Goal: Contribute content

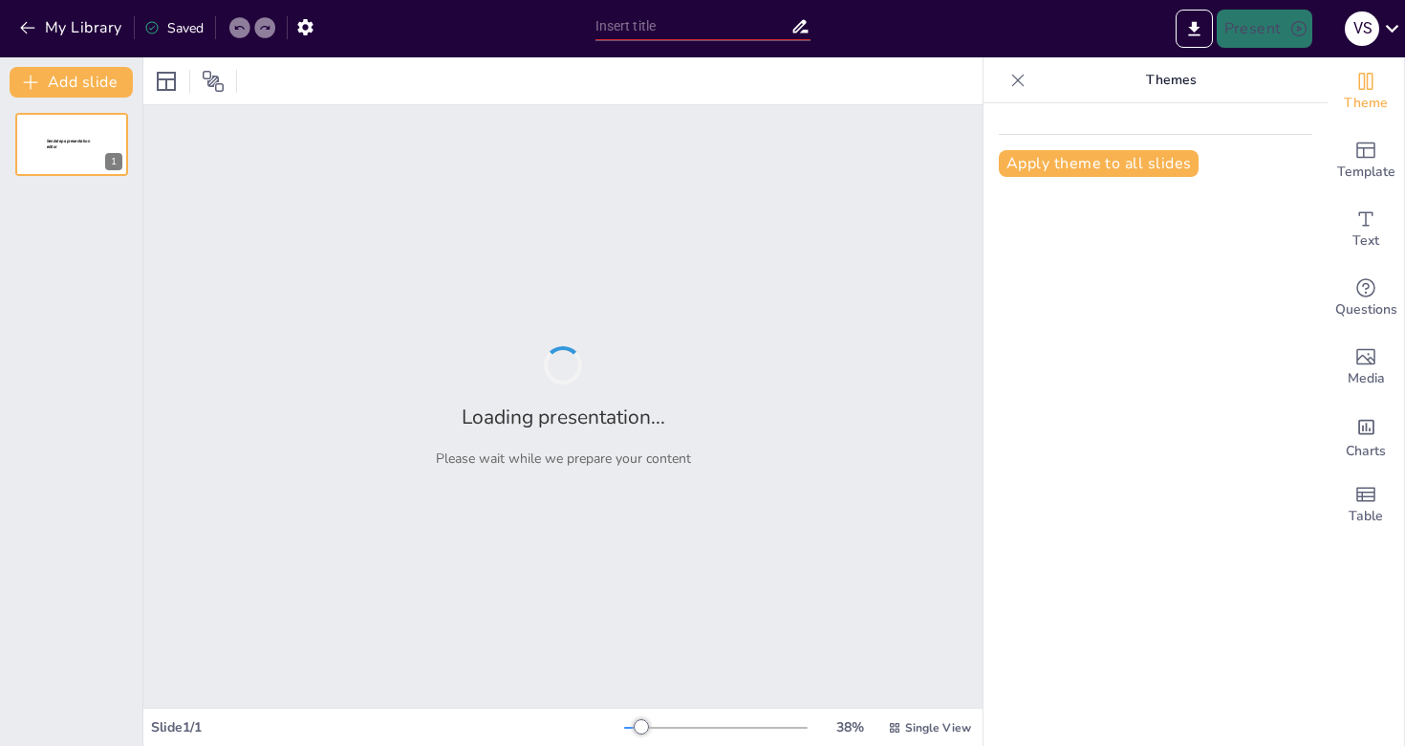
type input "Я и Моя Семья: Как Семейные Ценности Формируют Будущее"
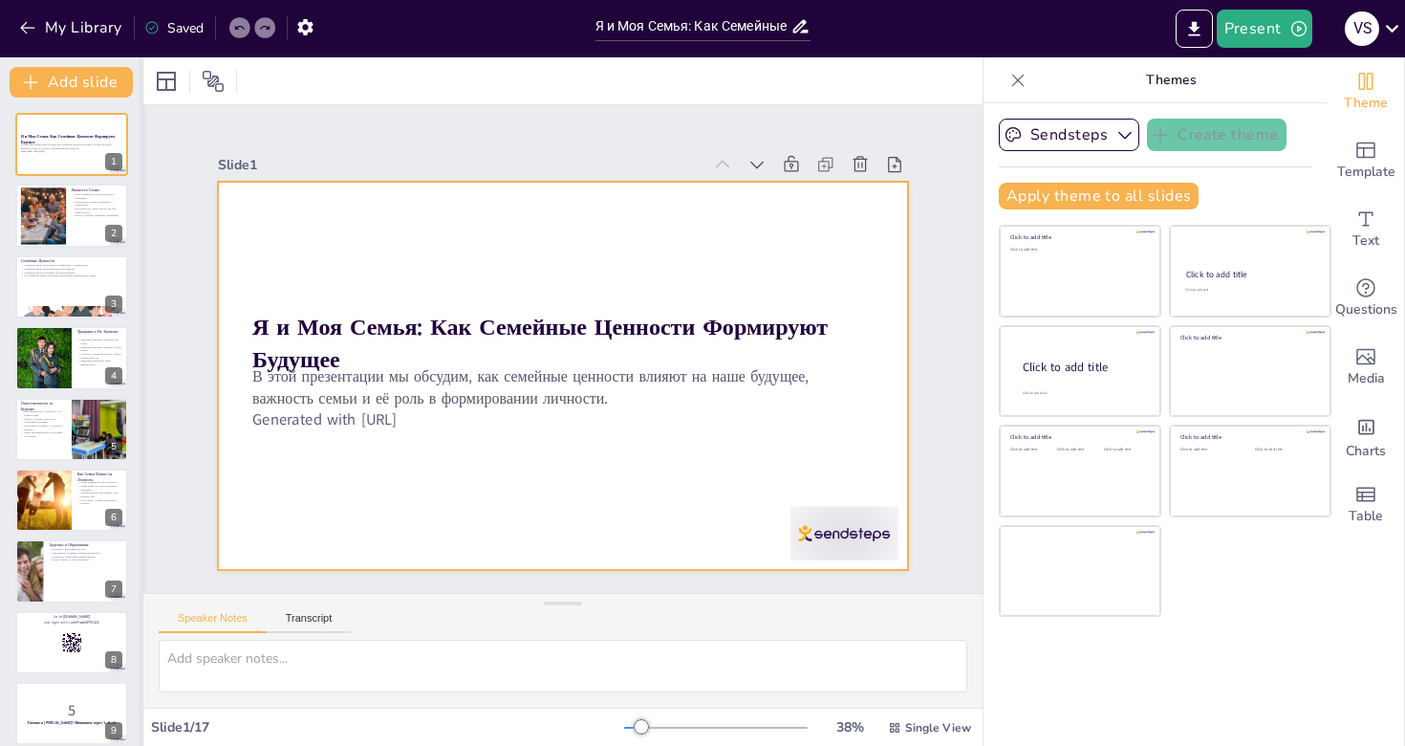
checkbox input "true"
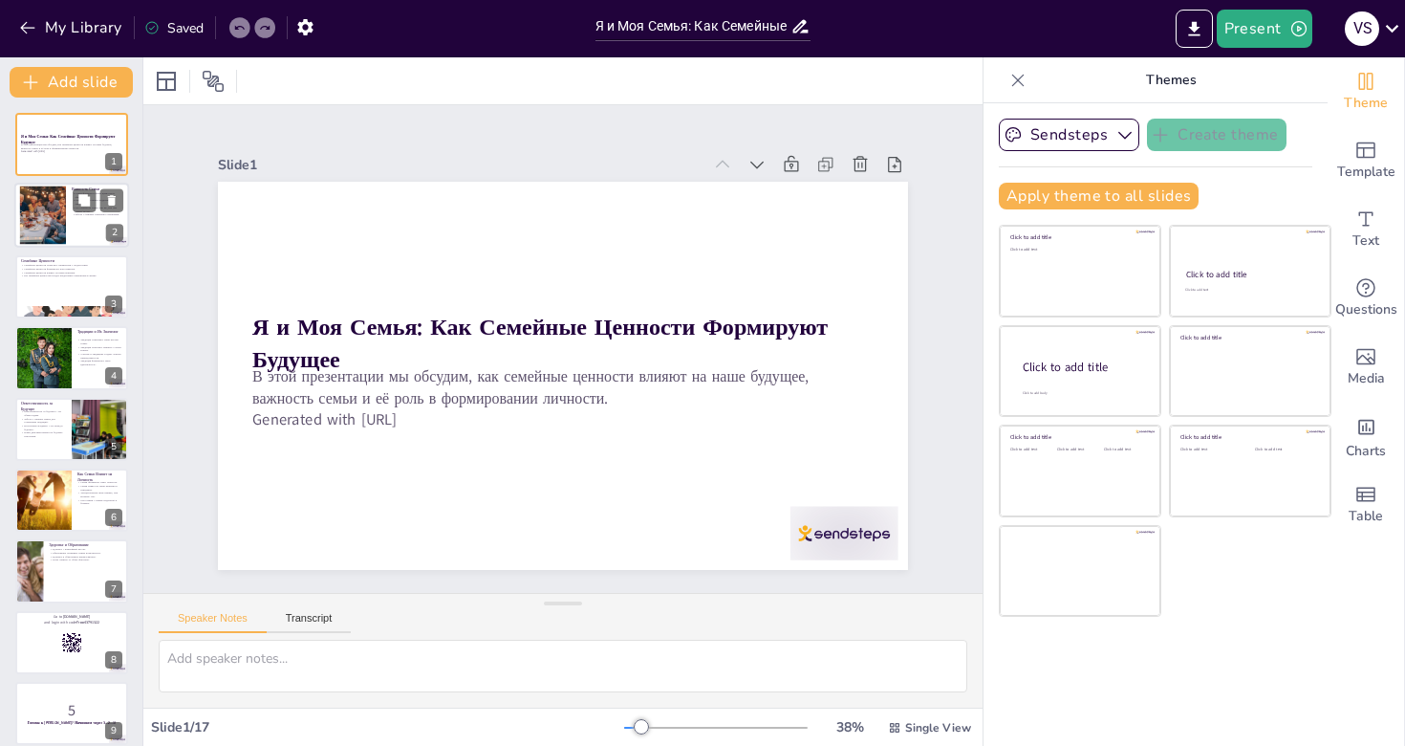
checkbox input "true"
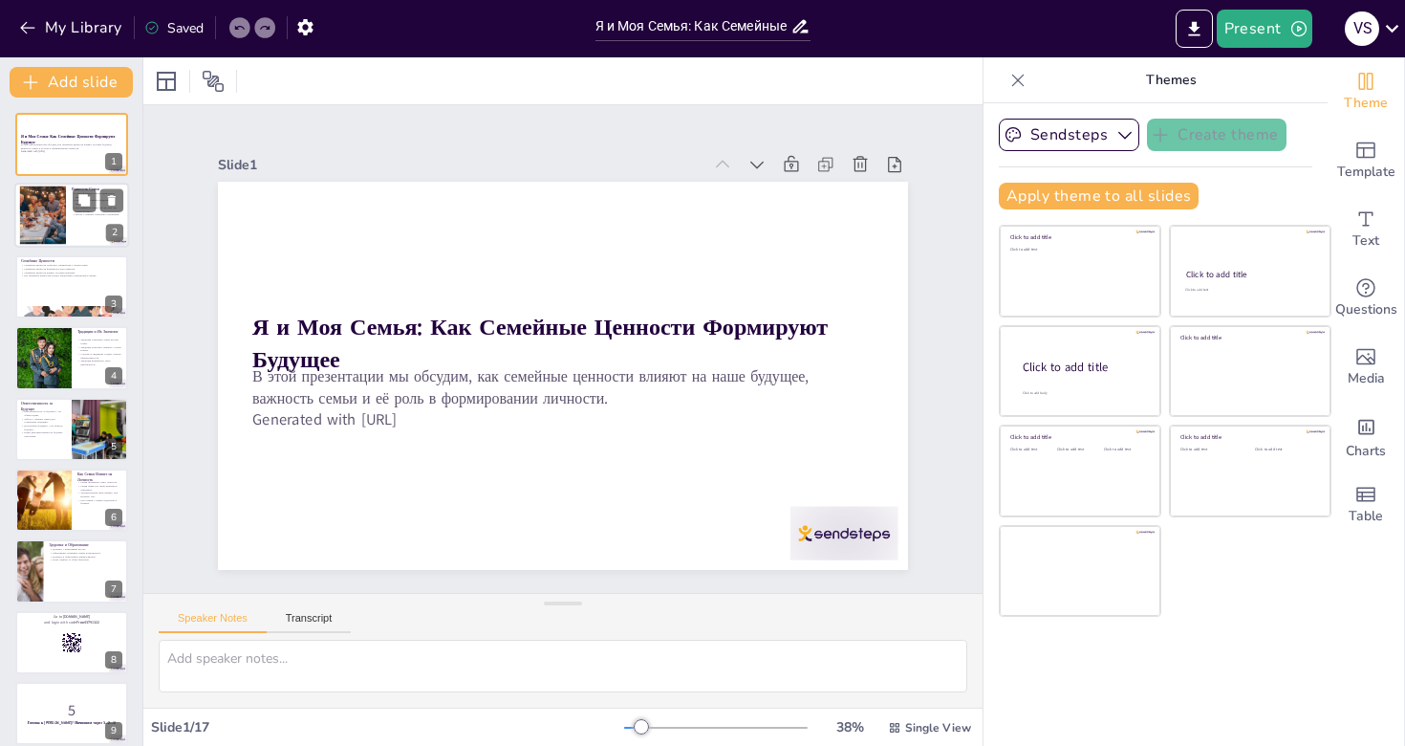
checkbox input "true"
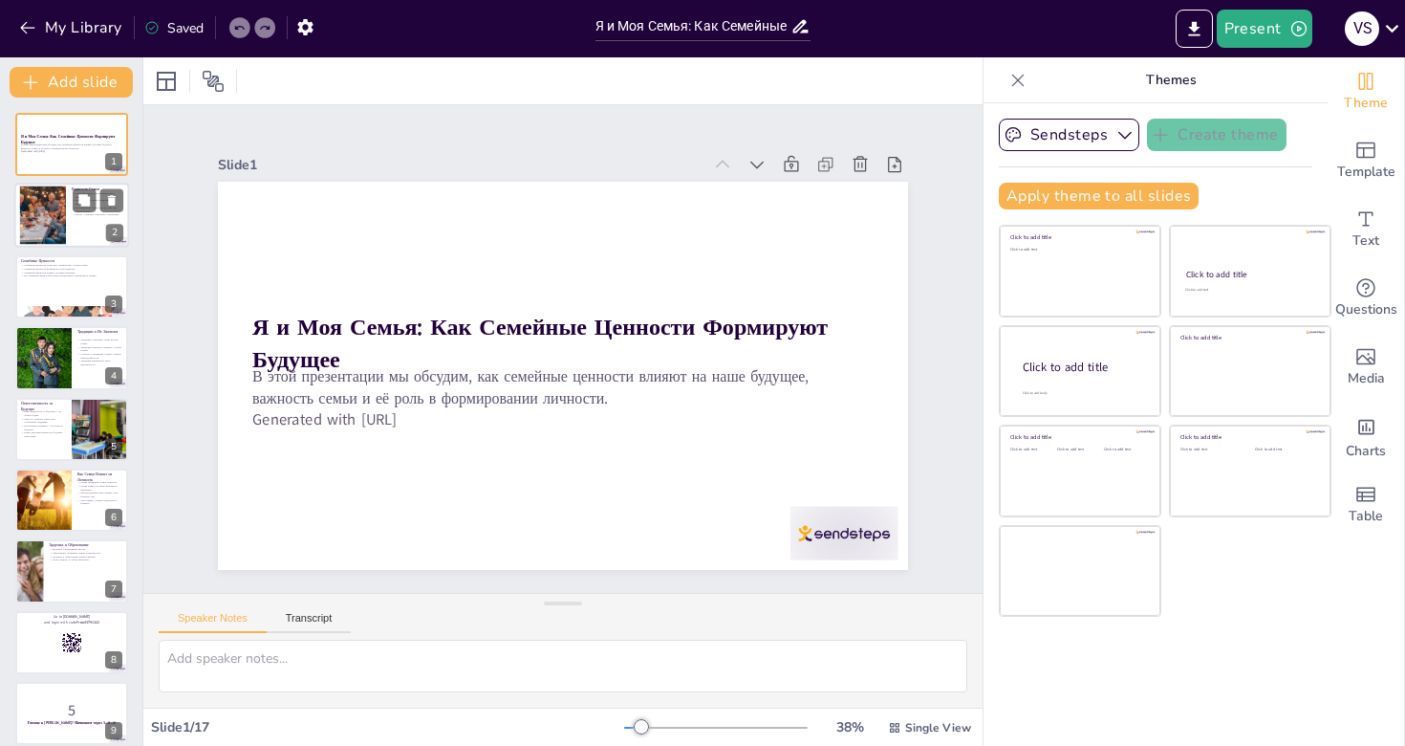
checkbox input "true"
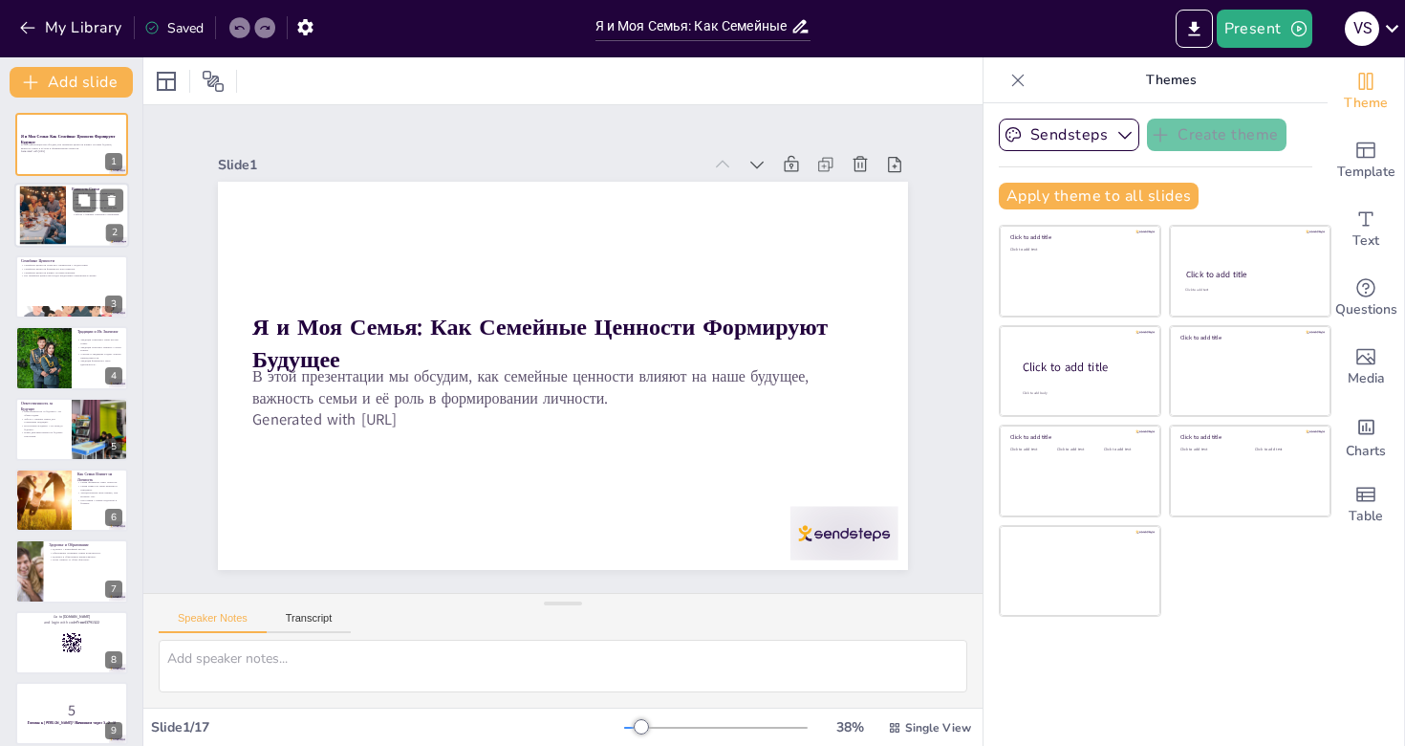
checkbox input "true"
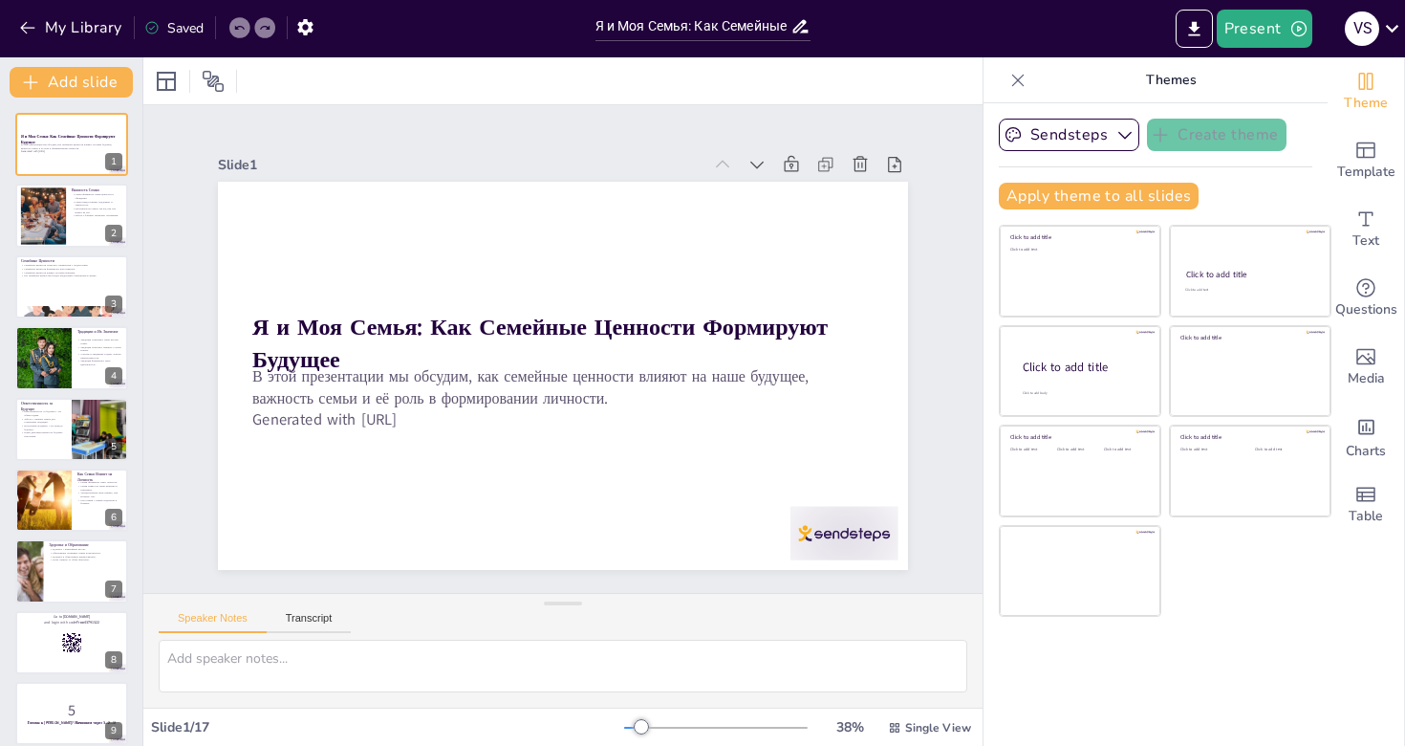
checkbox input "true"
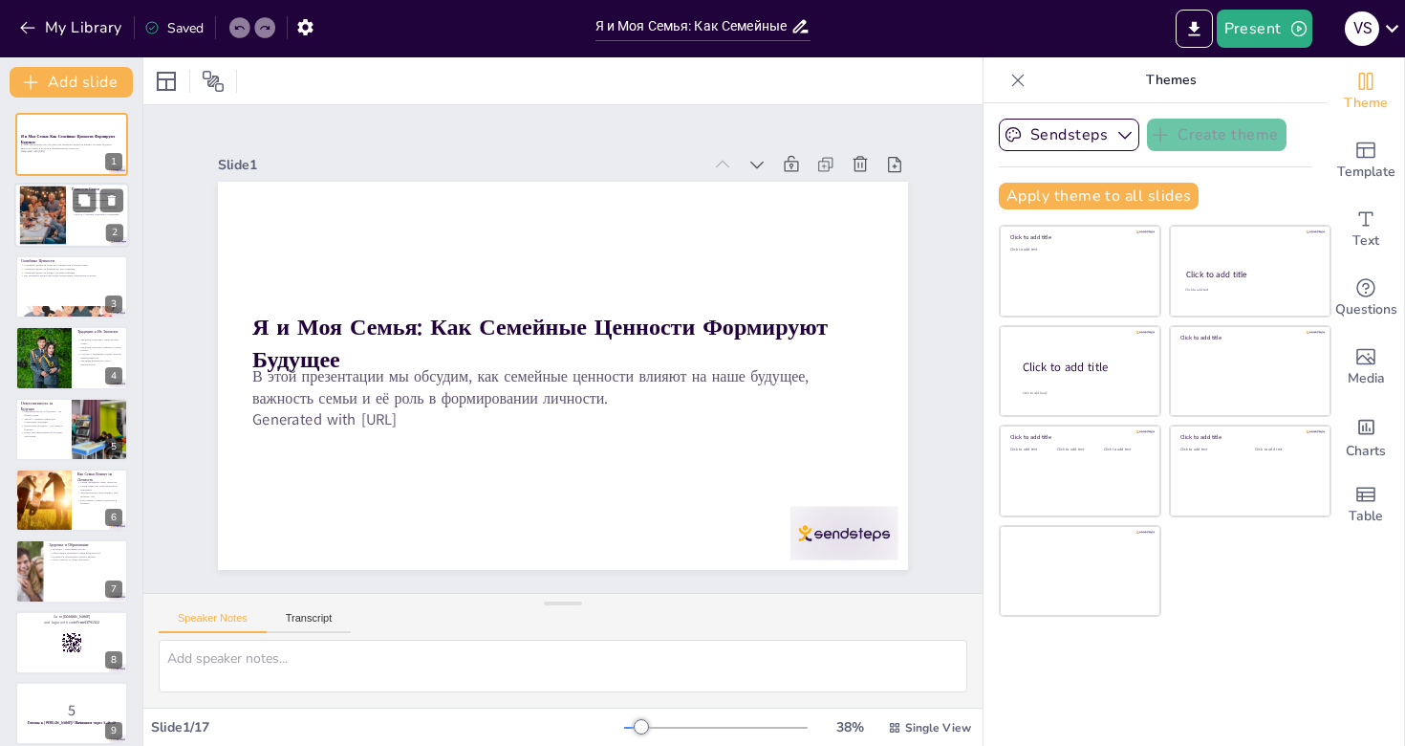
checkbox input "true"
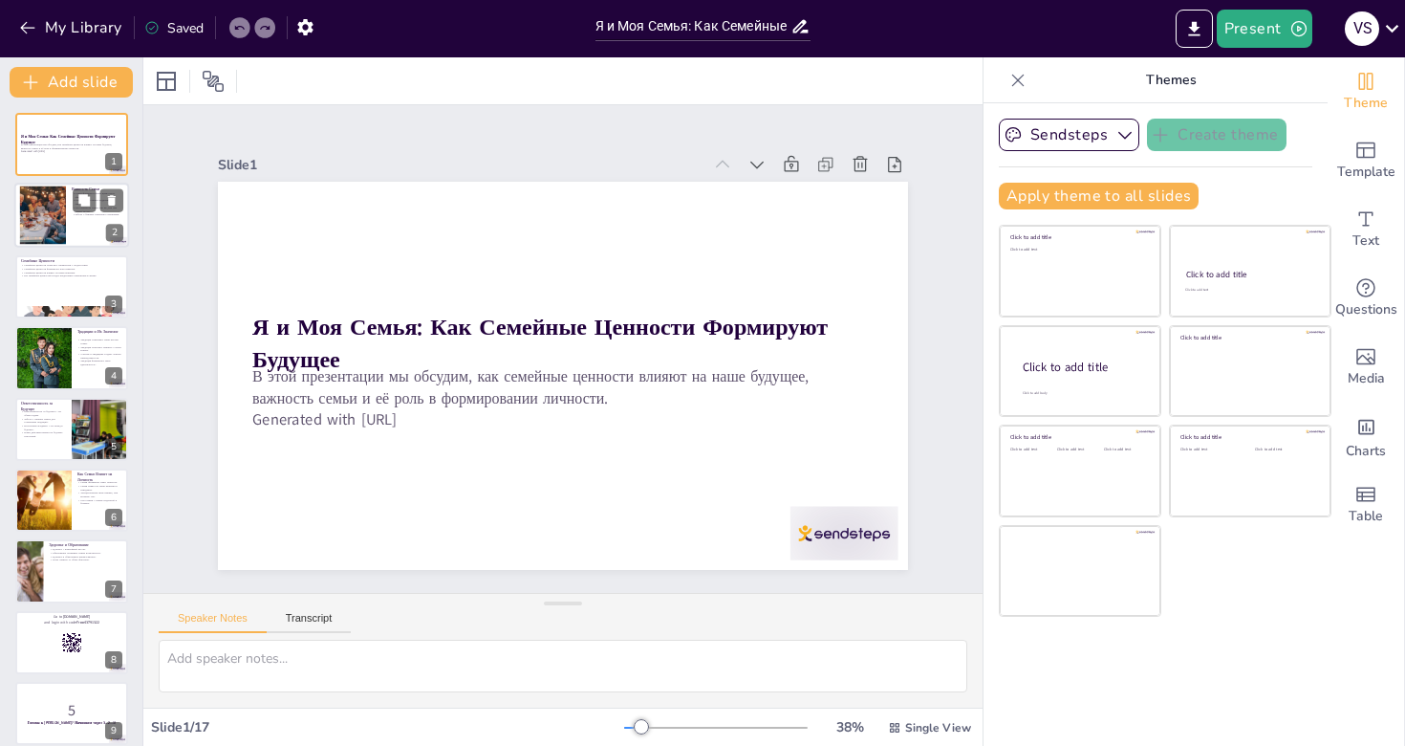
checkbox input "true"
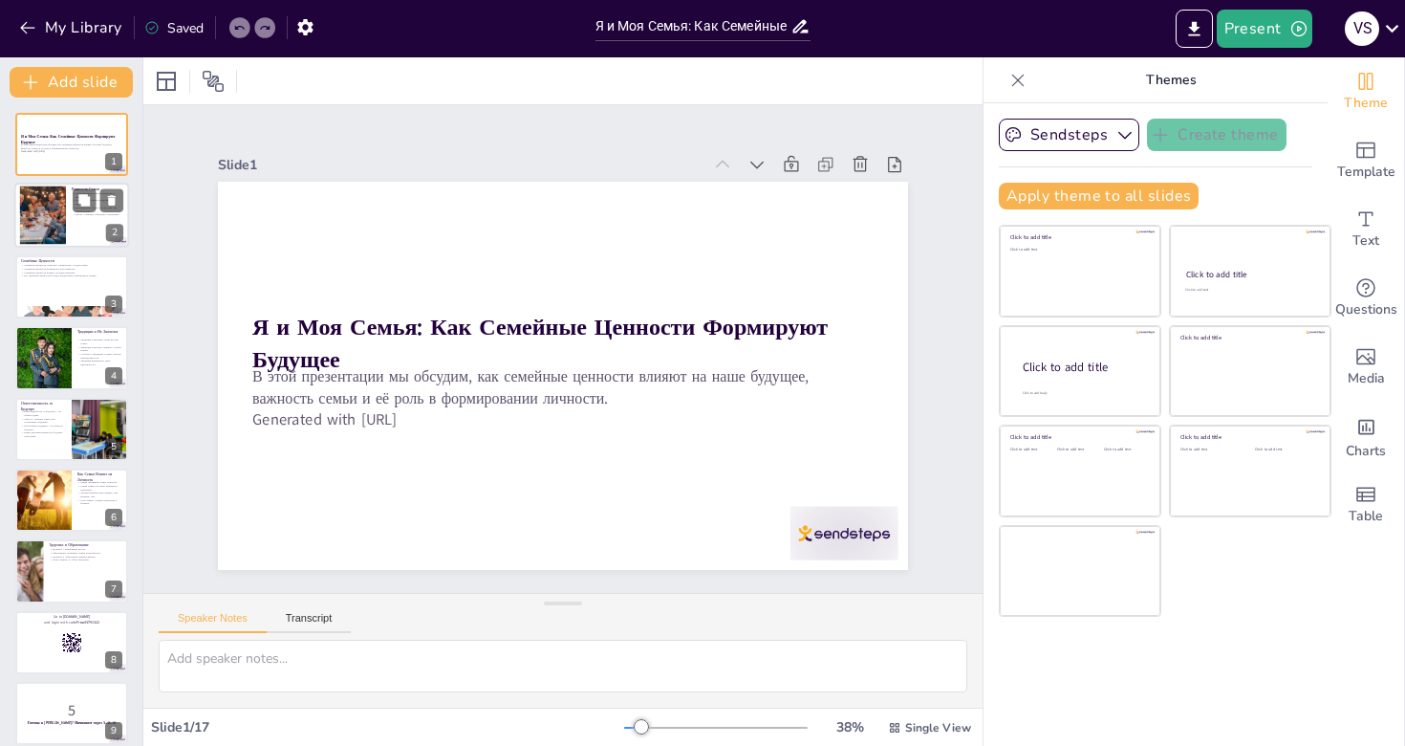
checkbox input "true"
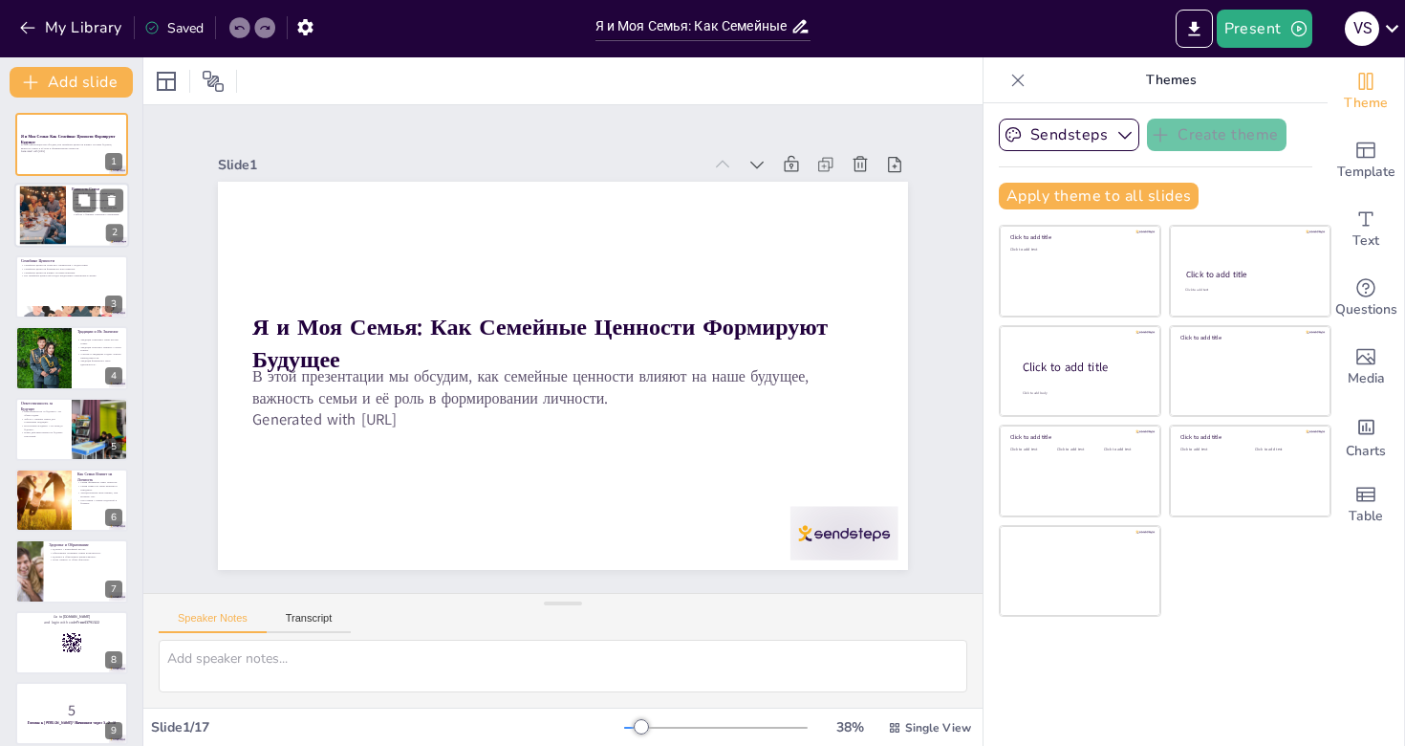
checkbox input "true"
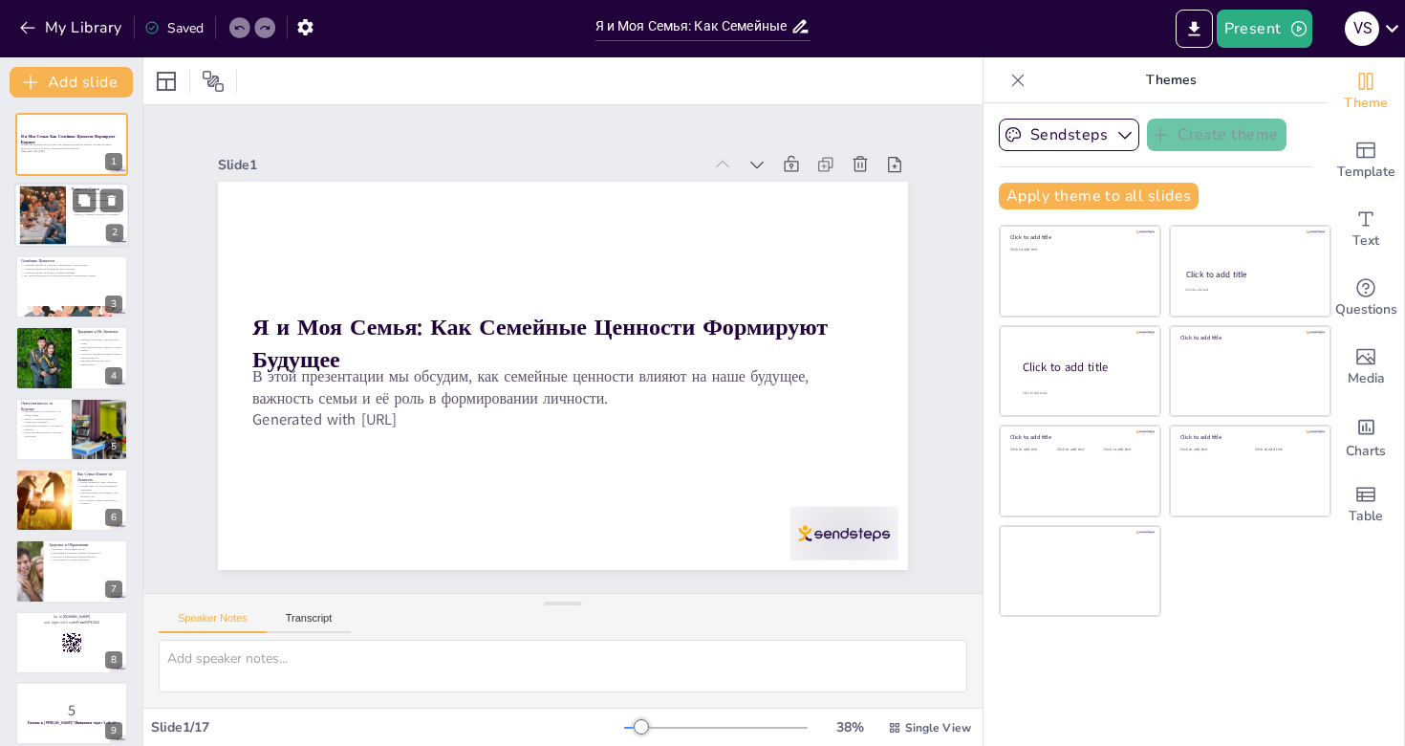
checkbox input "true"
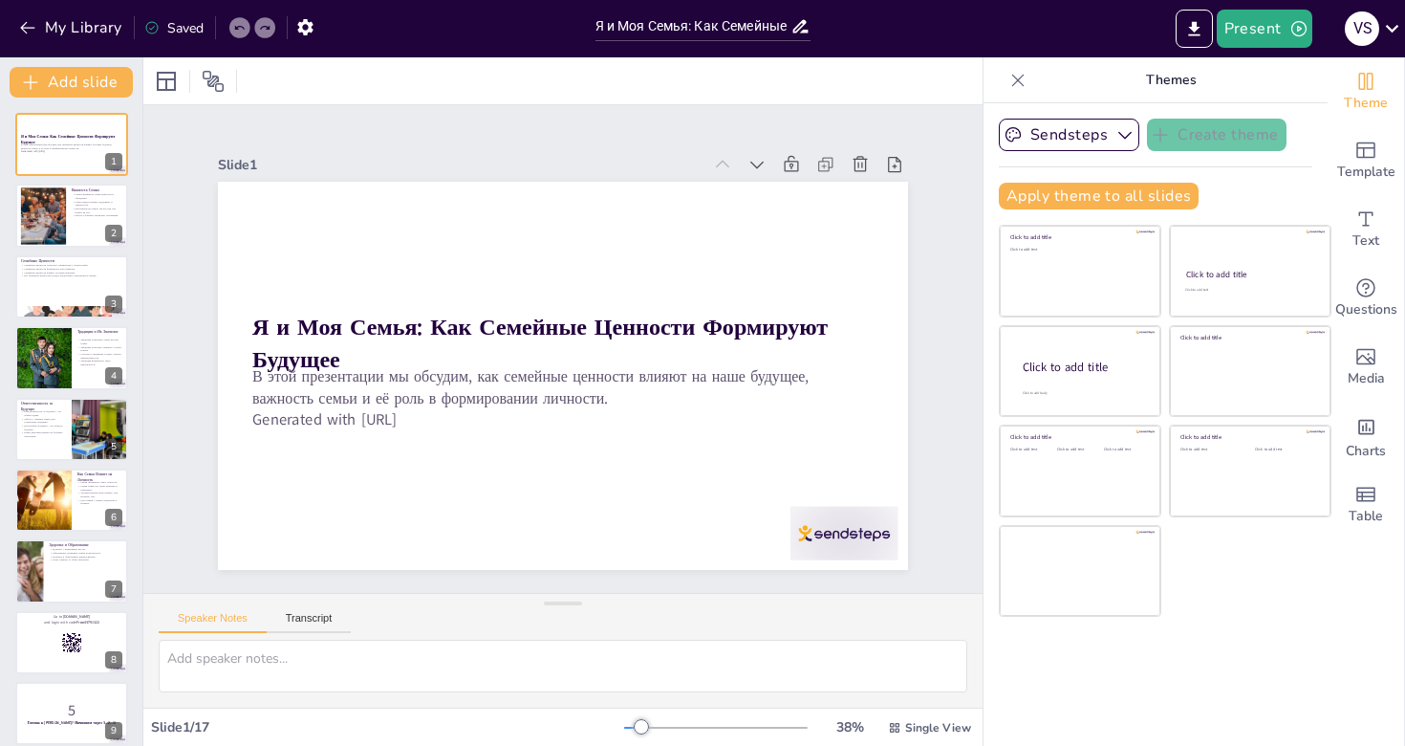
checkbox input "true"
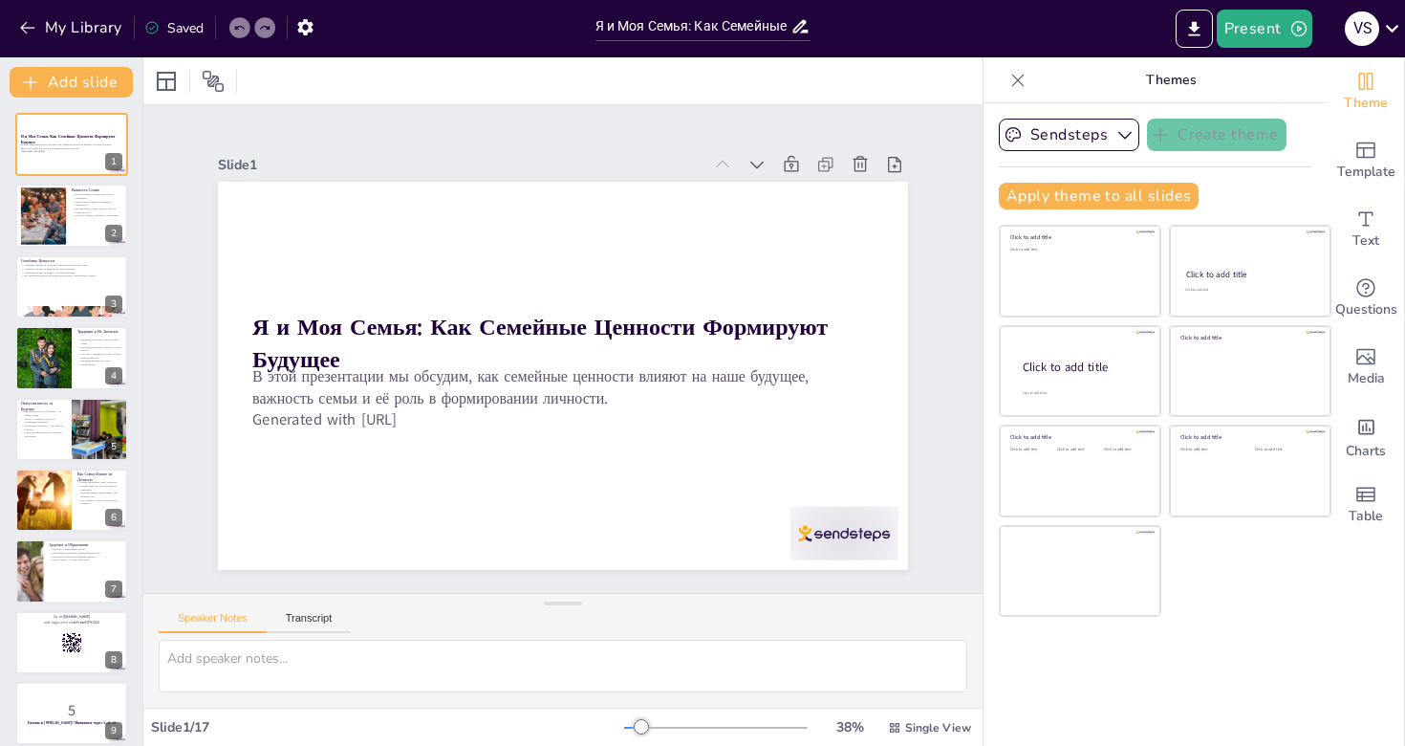
checkbox input "true"
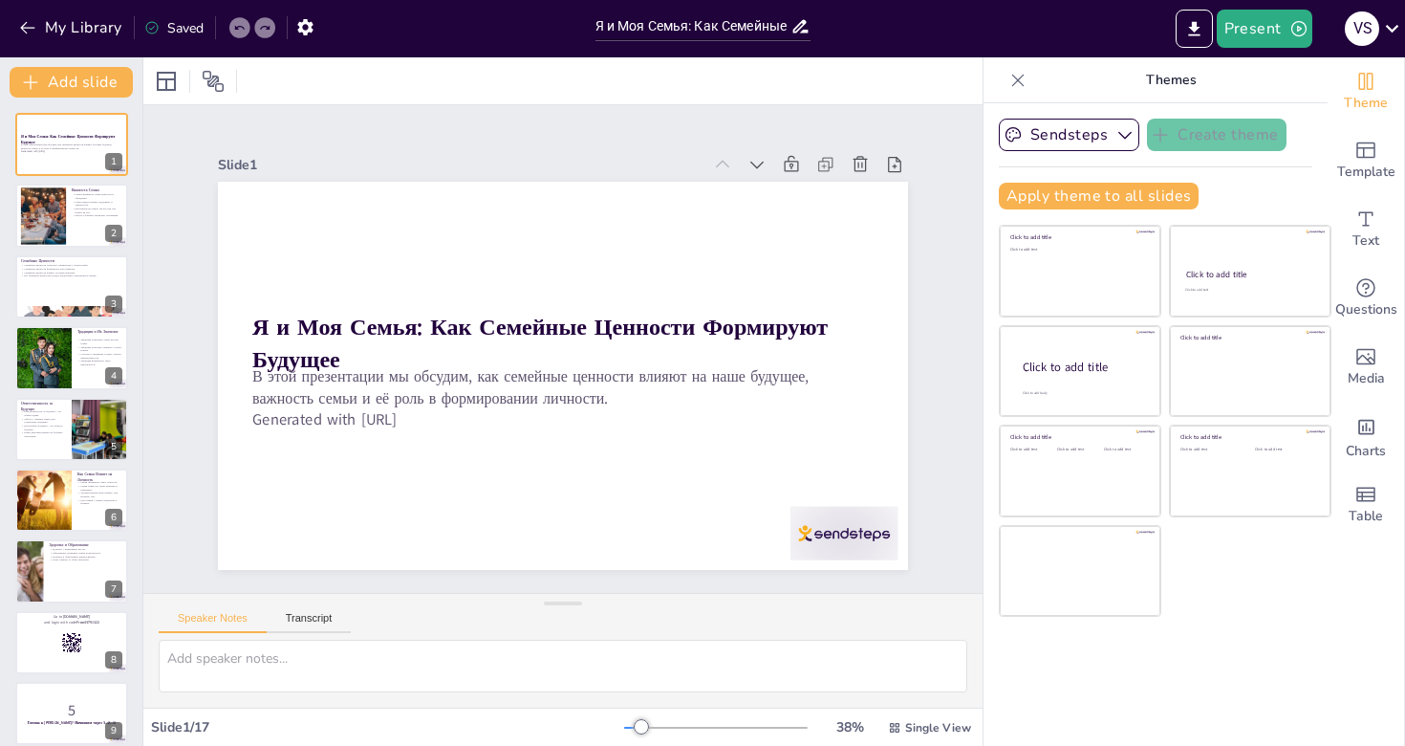
checkbox input "true"
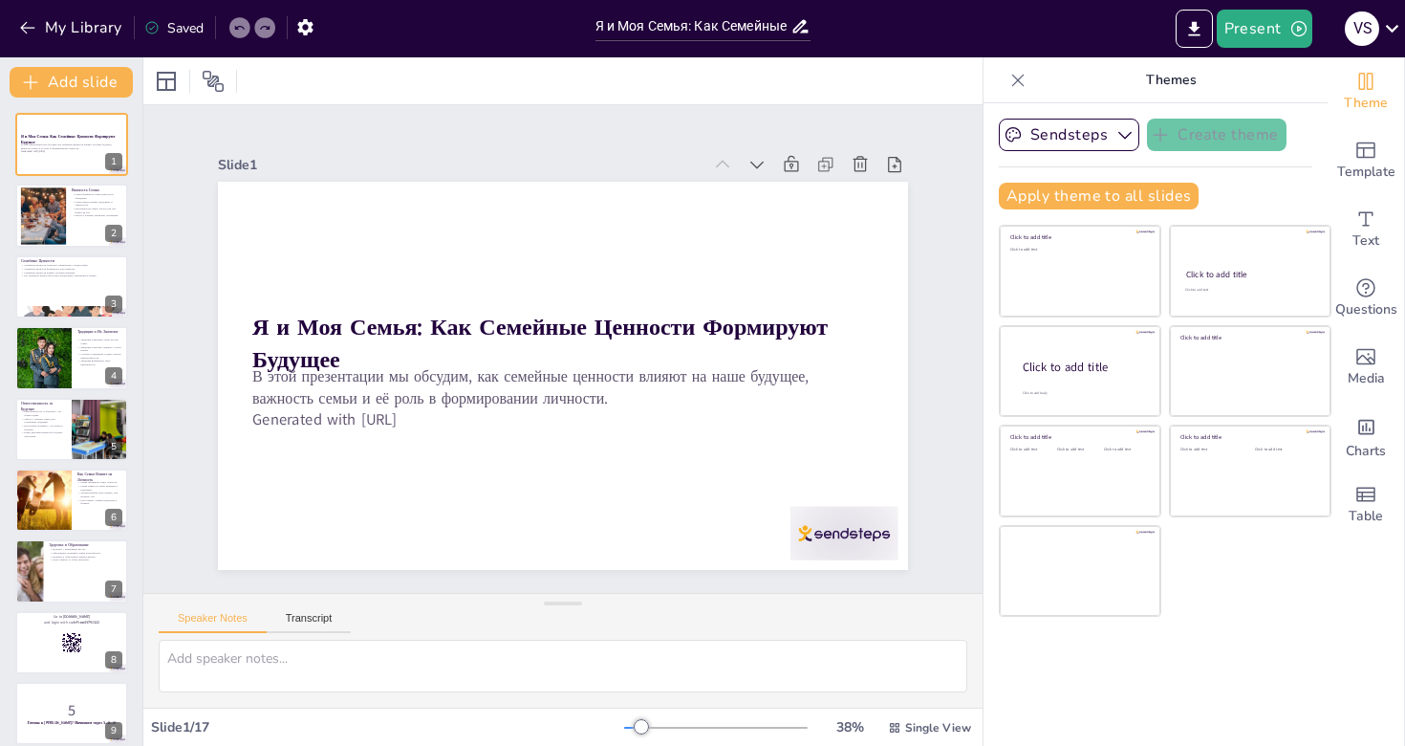
checkbox input "true"
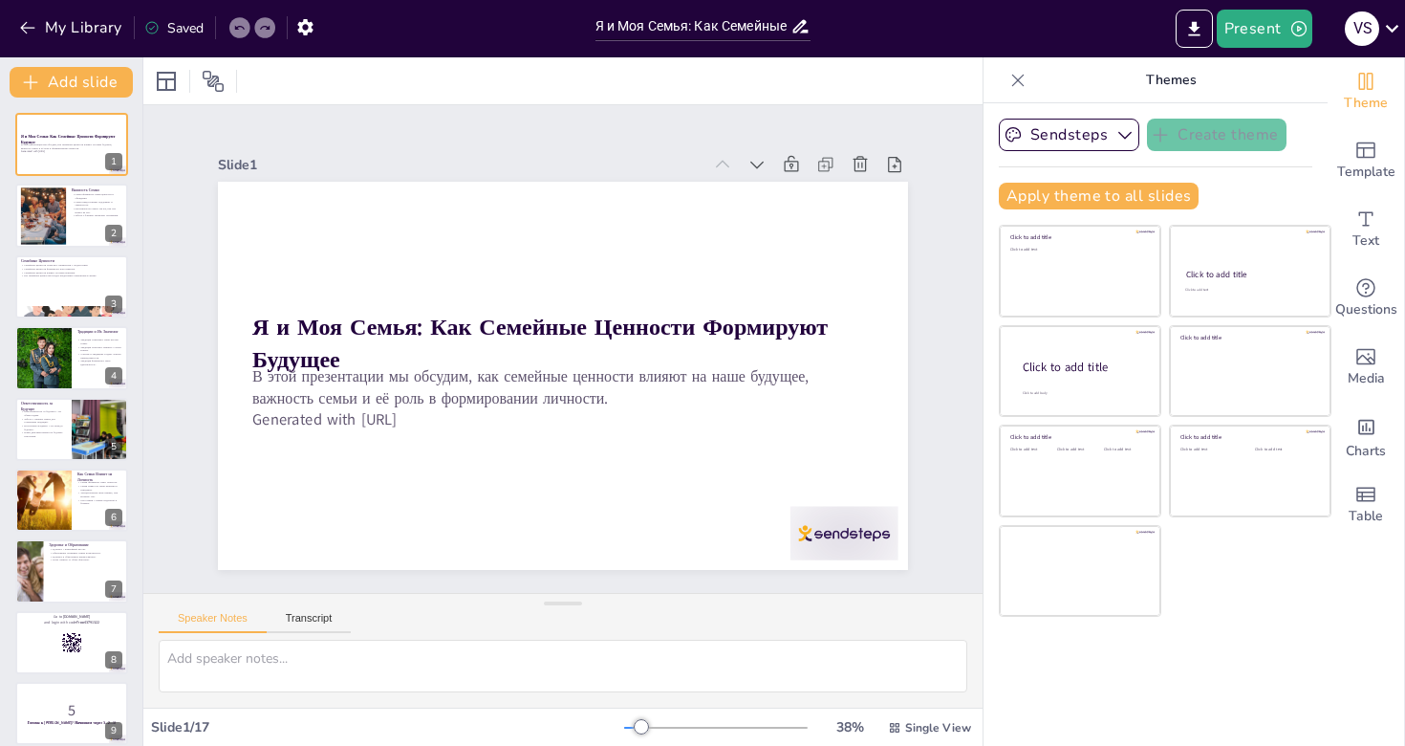
checkbox input "true"
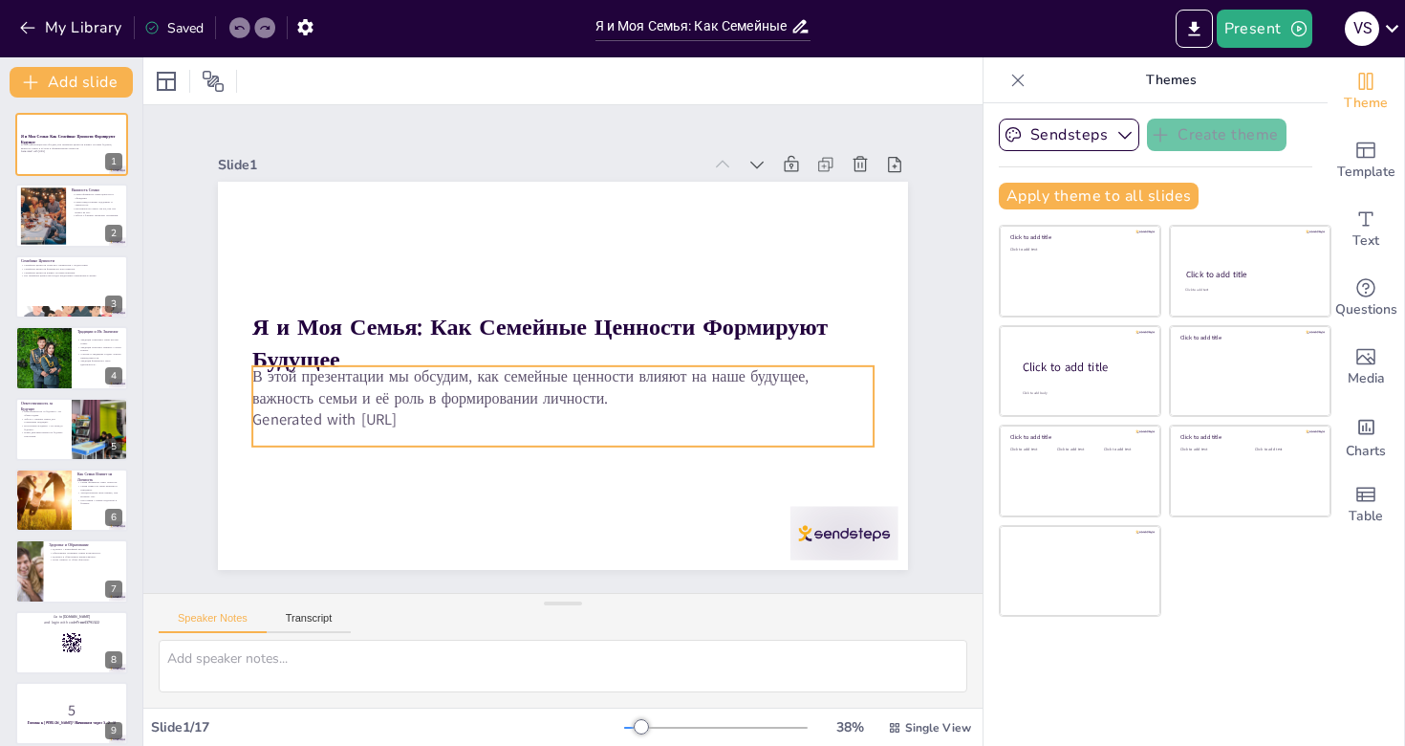
checkbox input "true"
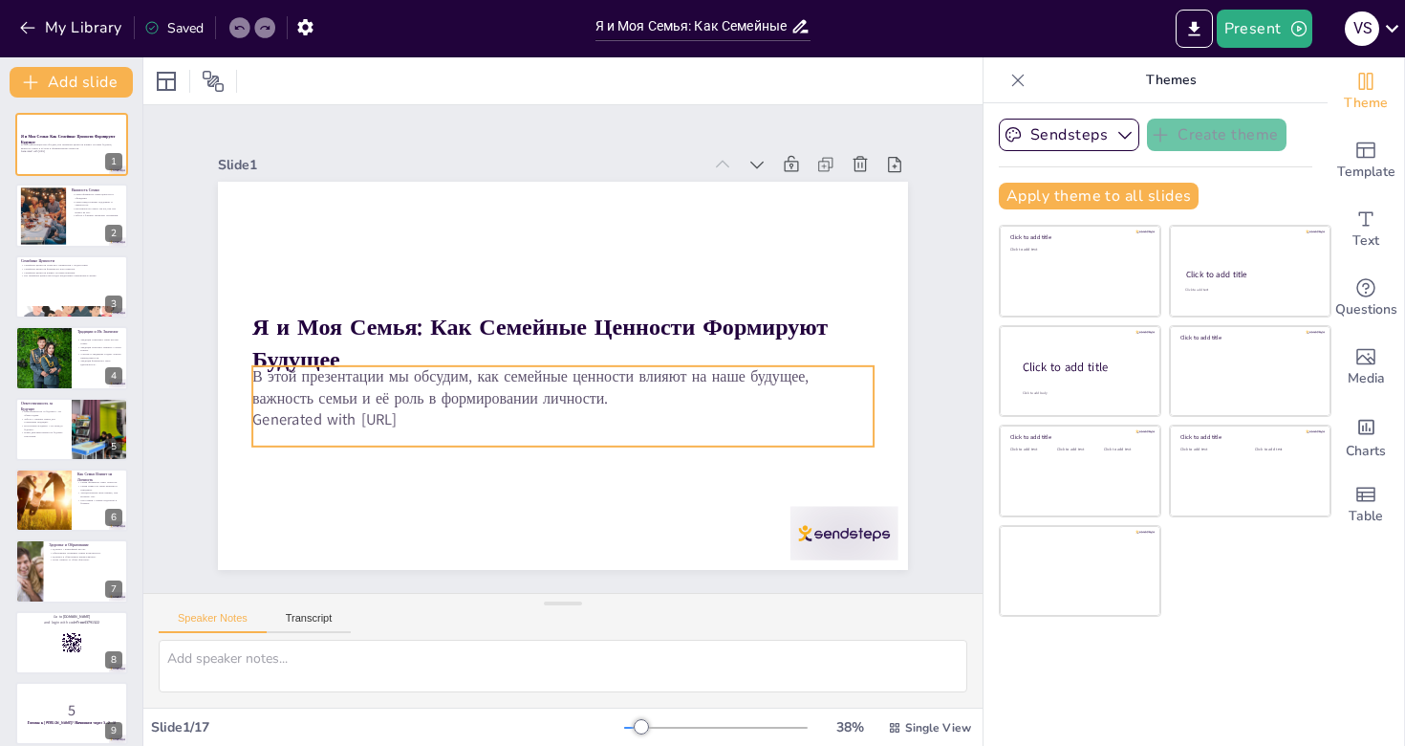
checkbox input "true"
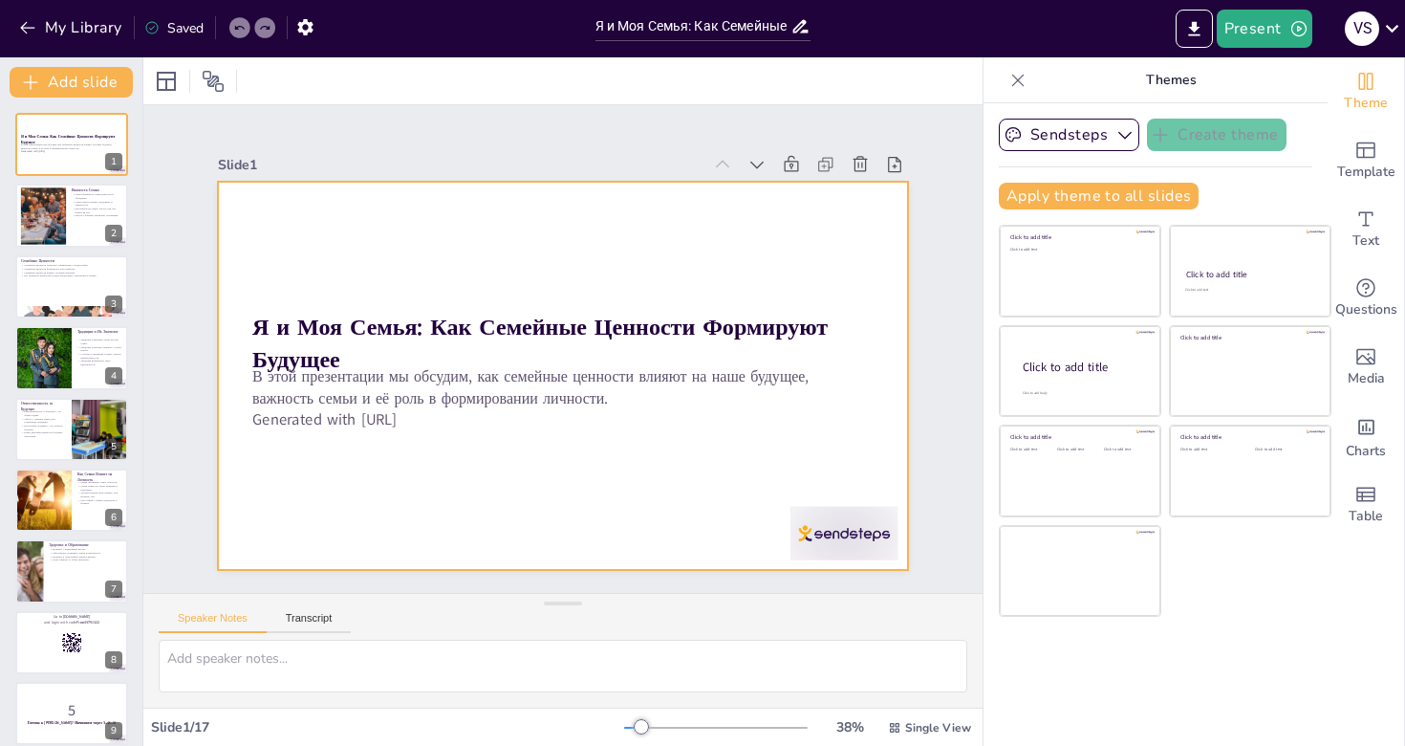
checkbox input "true"
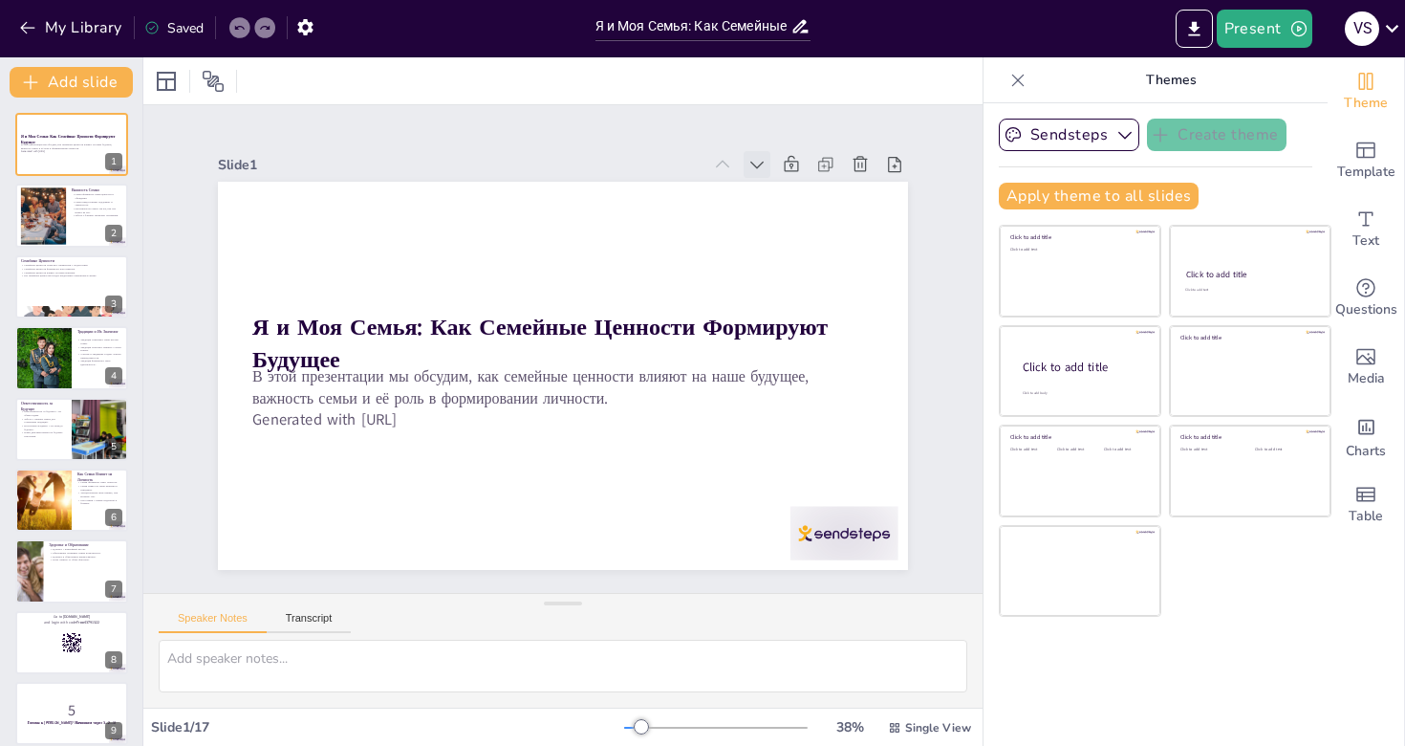
click at [584, 603] on icon at bounding box center [570, 616] width 27 height 27
checkbox input "true"
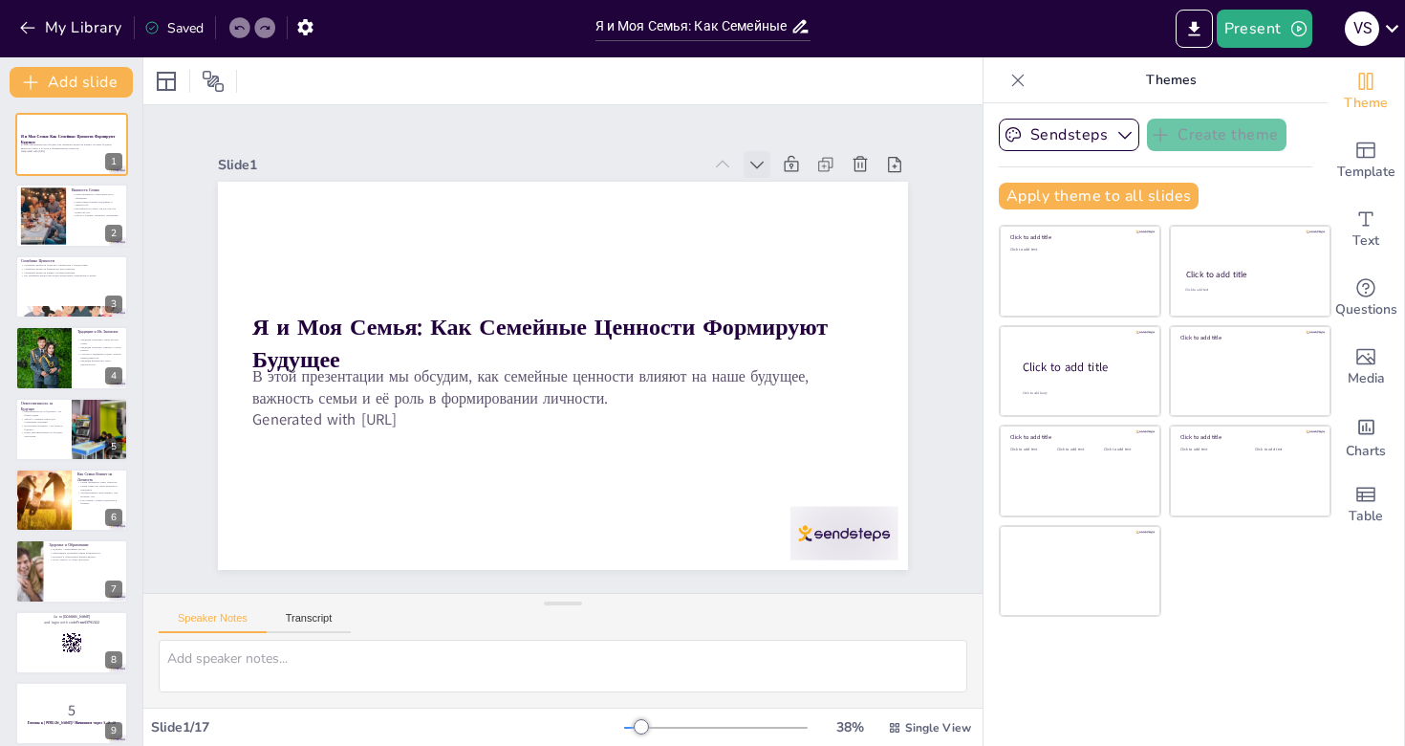
checkbox input "true"
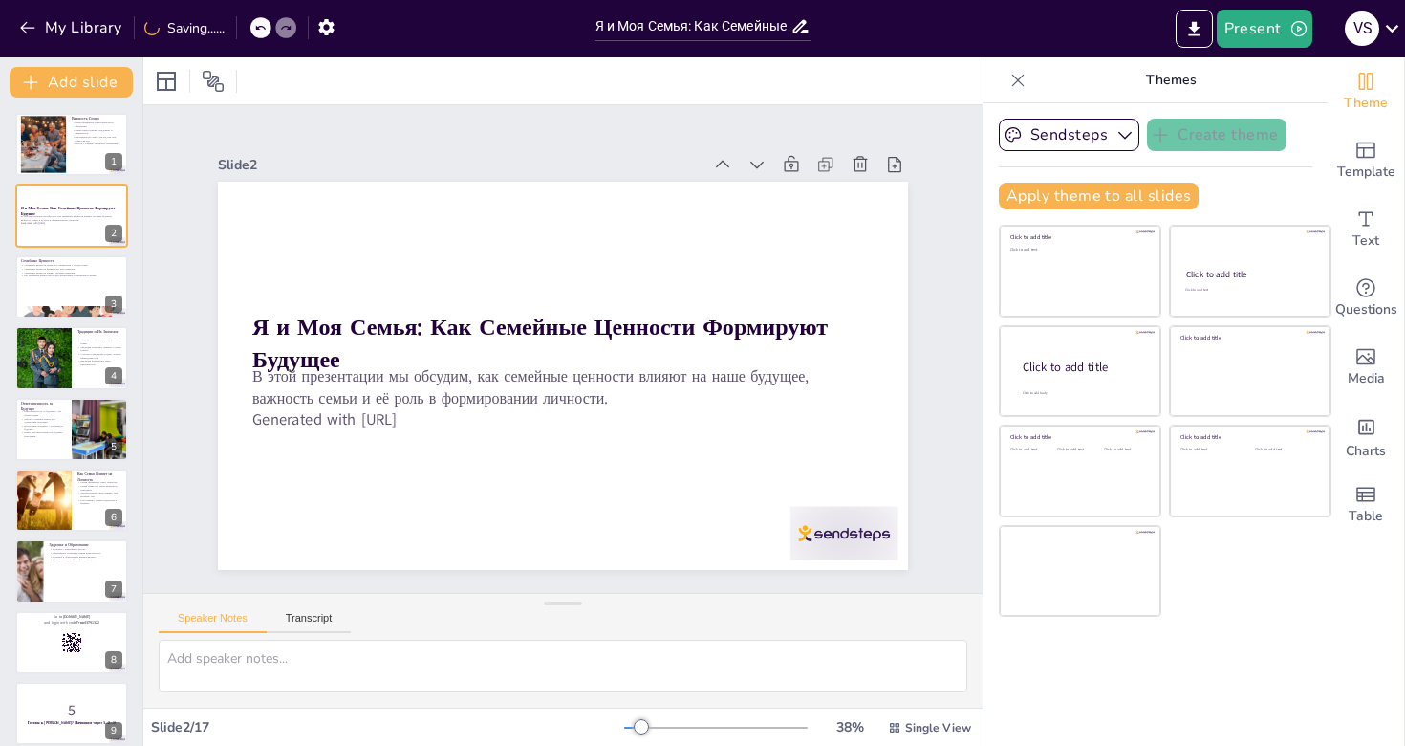
click at [780, 198] on icon at bounding box center [791, 209] width 23 height 23
checkbox input "true"
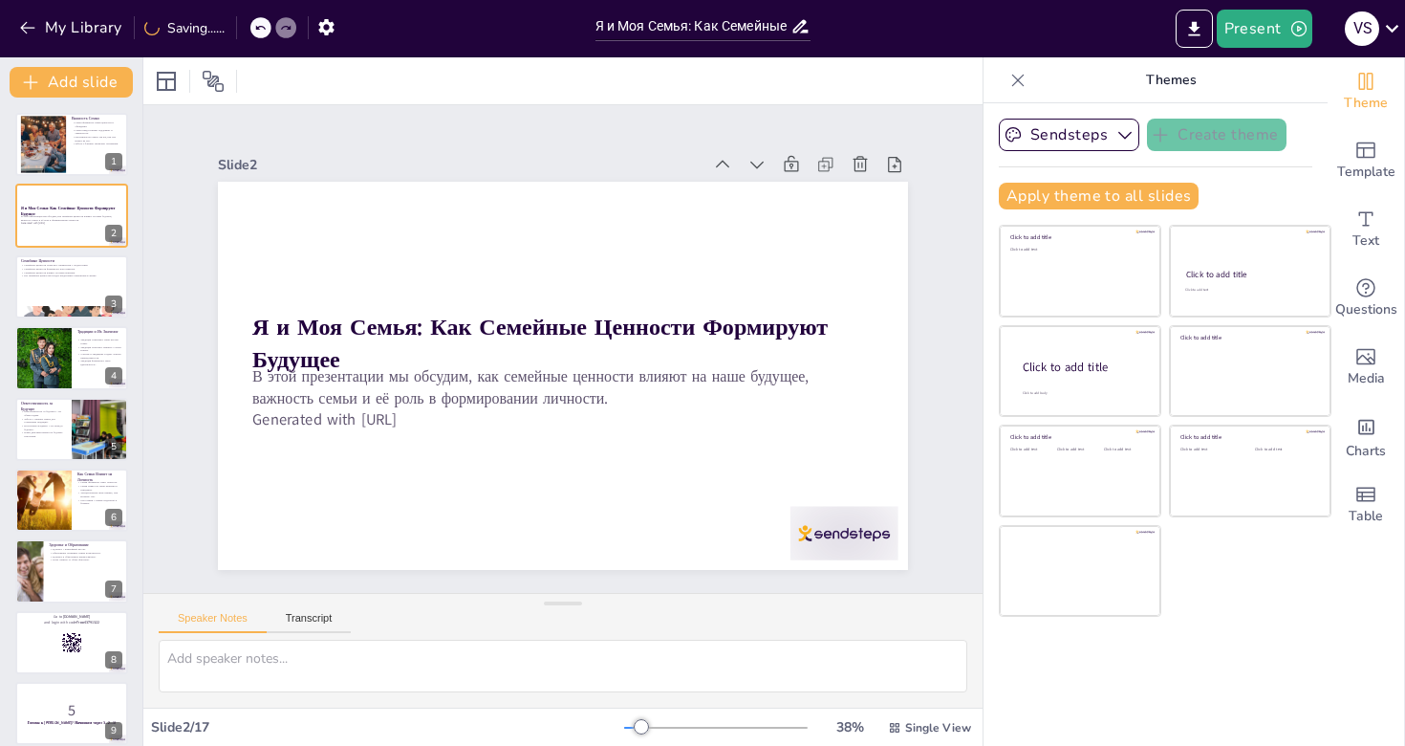
checkbox input "true"
click at [746, 190] on icon at bounding box center [757, 201] width 23 height 23
checkbox input "true"
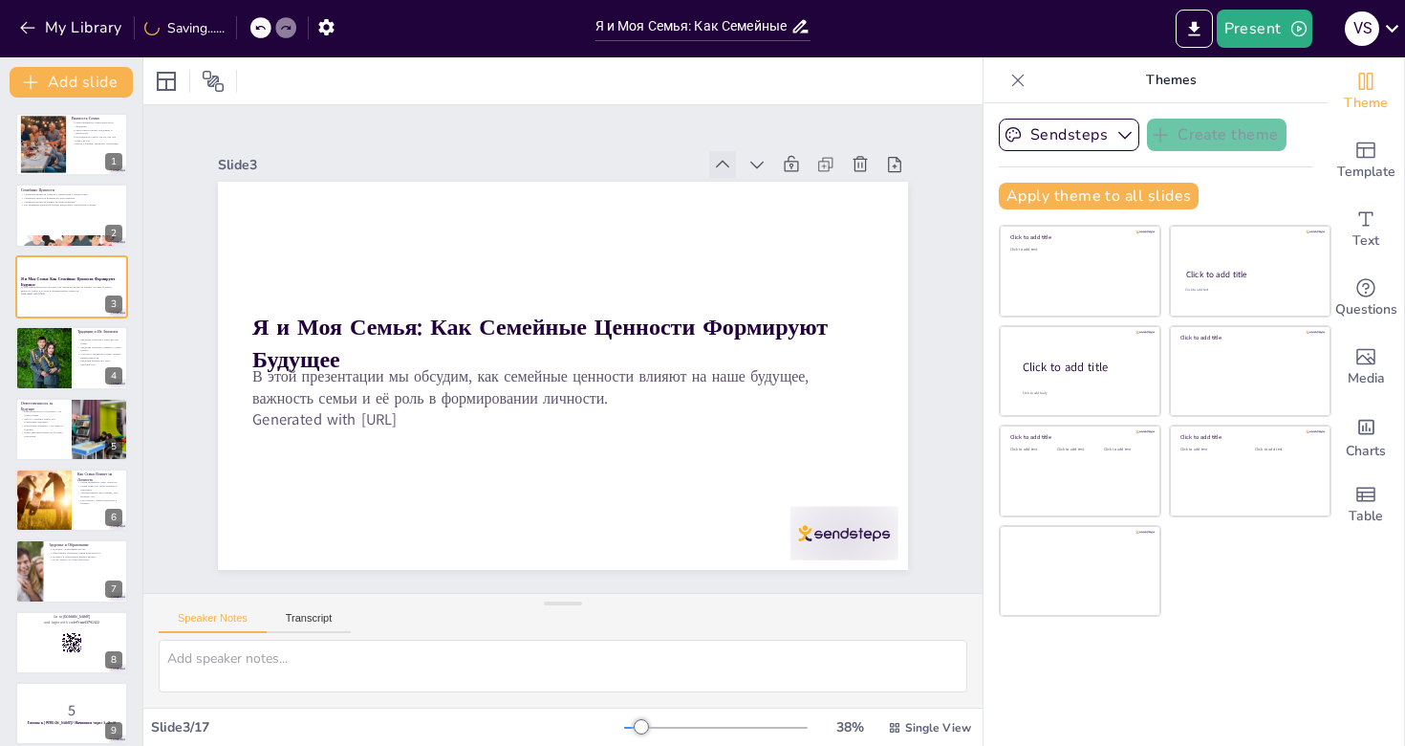
checkbox input "true"
click at [746, 190] on icon at bounding box center [757, 201] width 23 height 23
checkbox input "true"
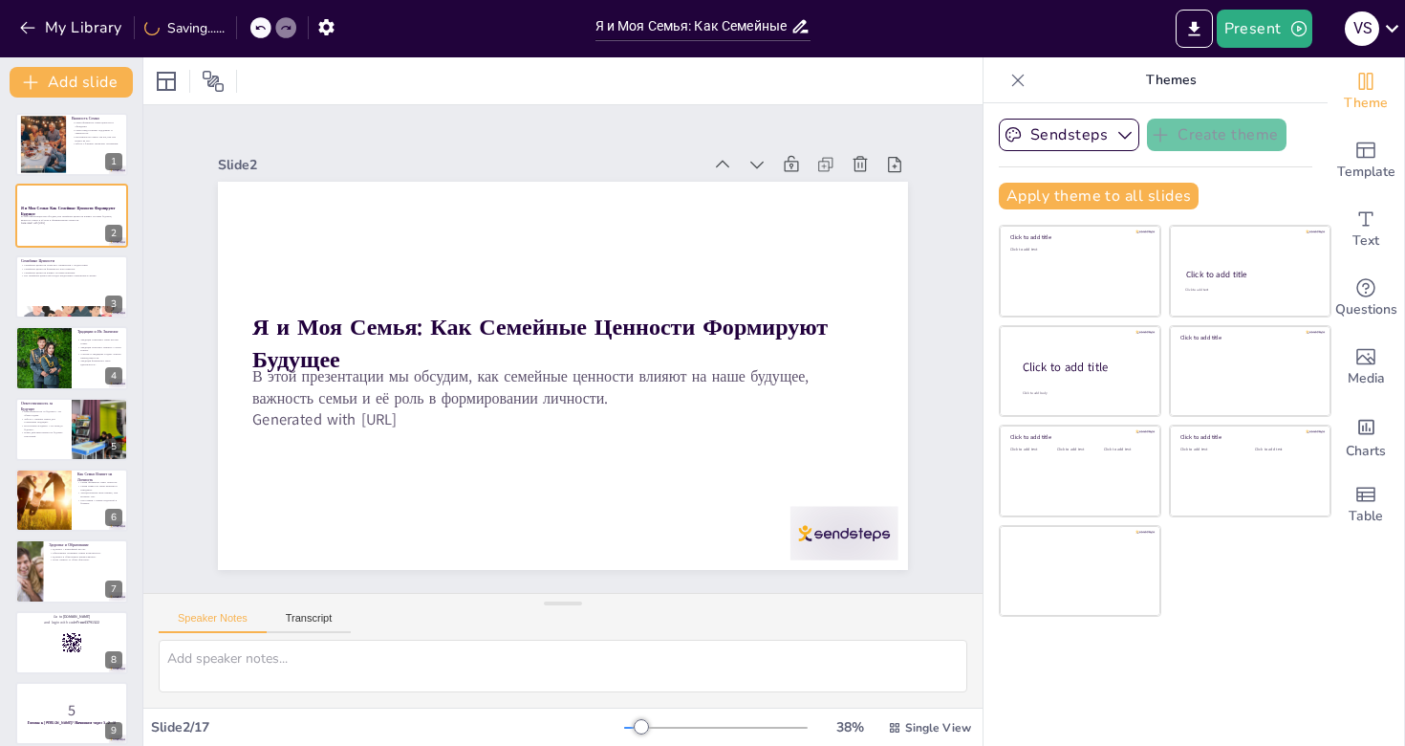
checkbox input "true"
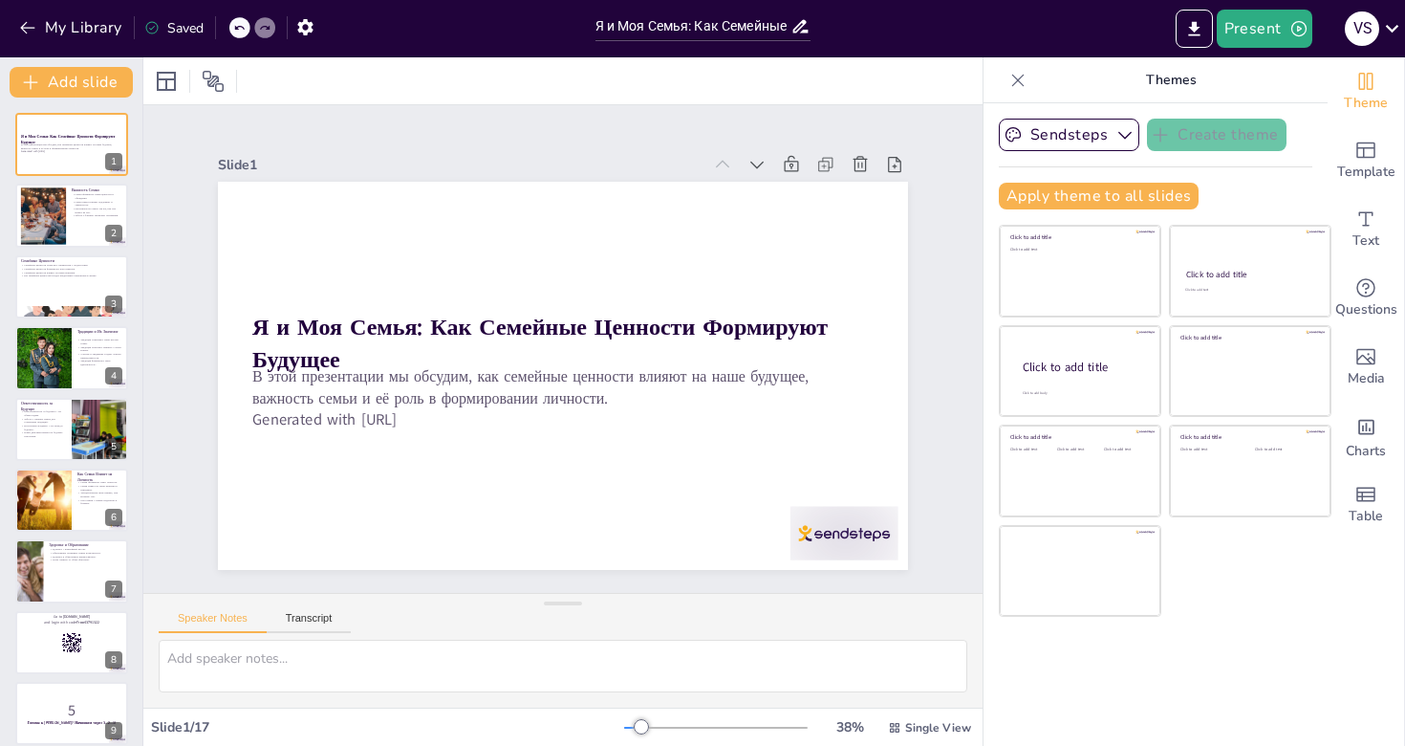
checkbox input "true"
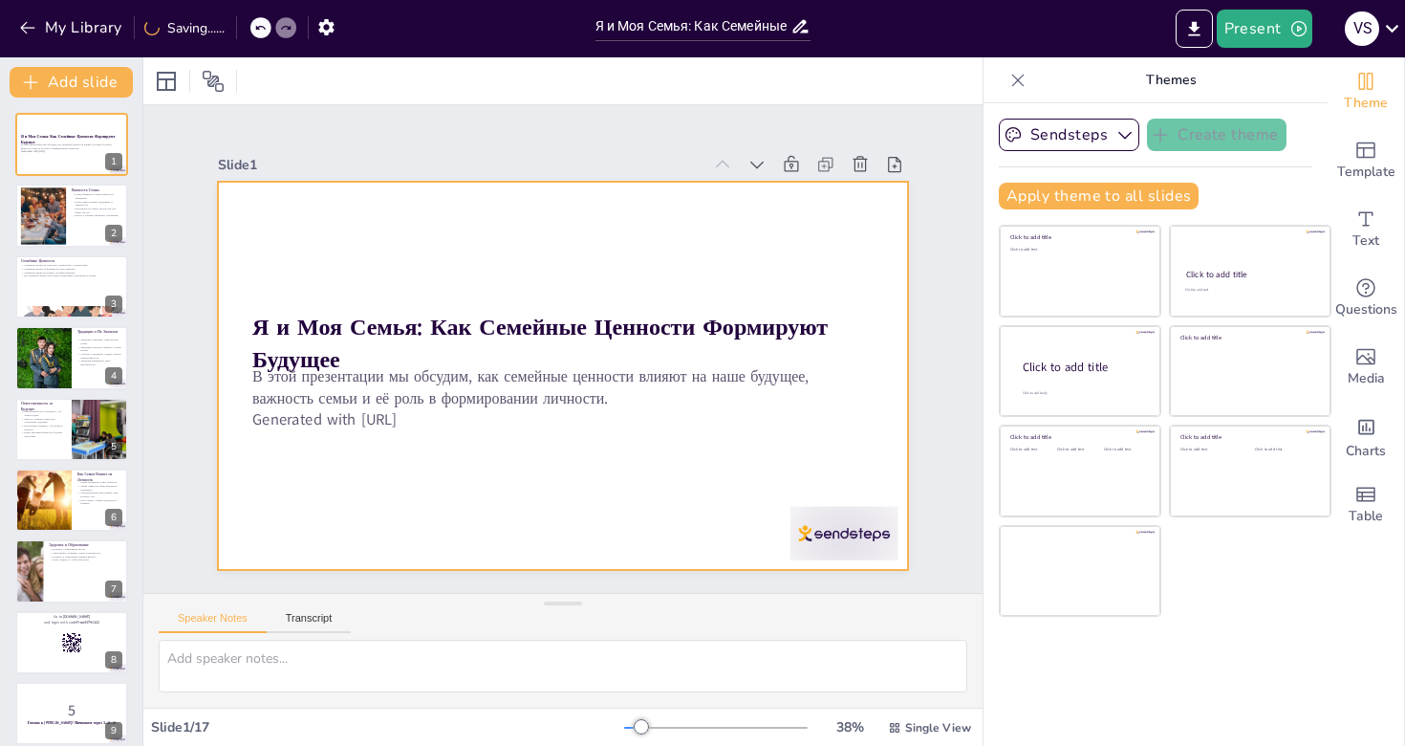
checkbox input "true"
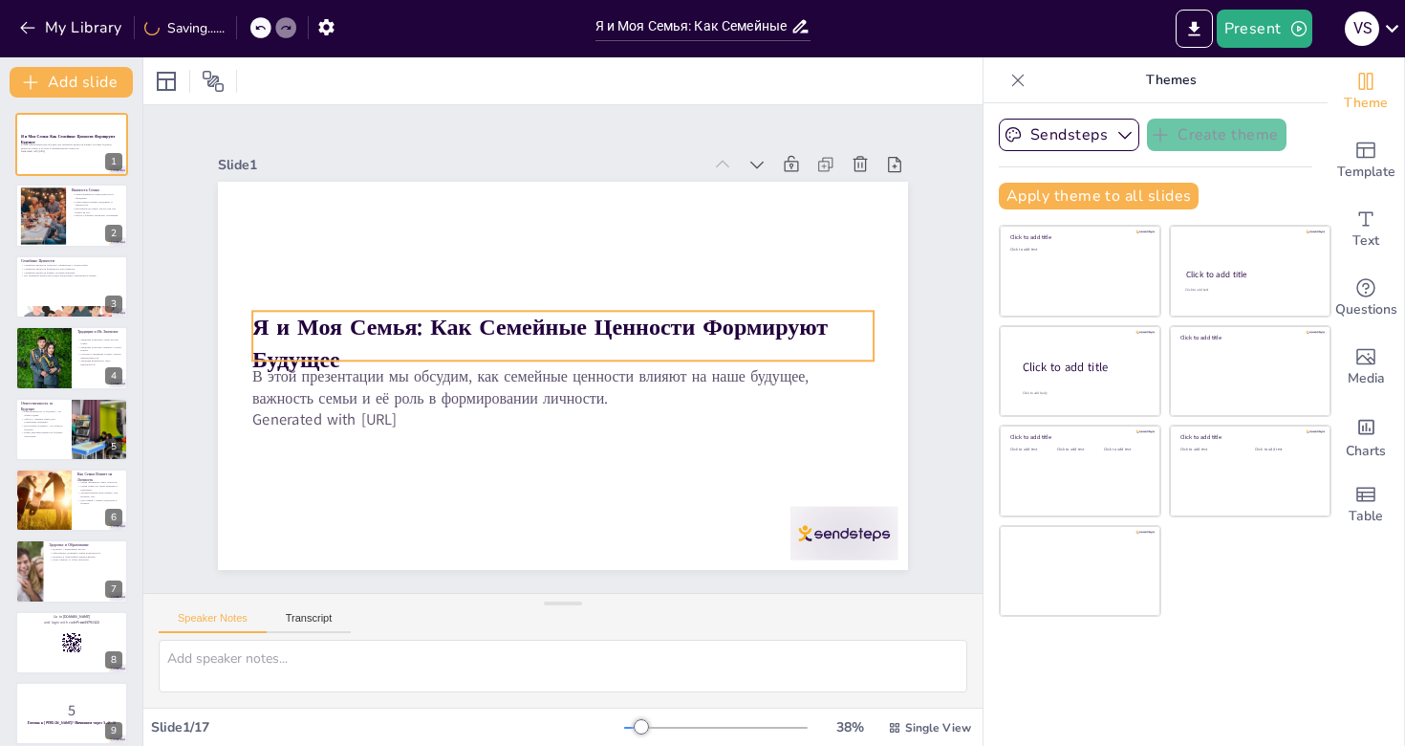
checkbox input "true"
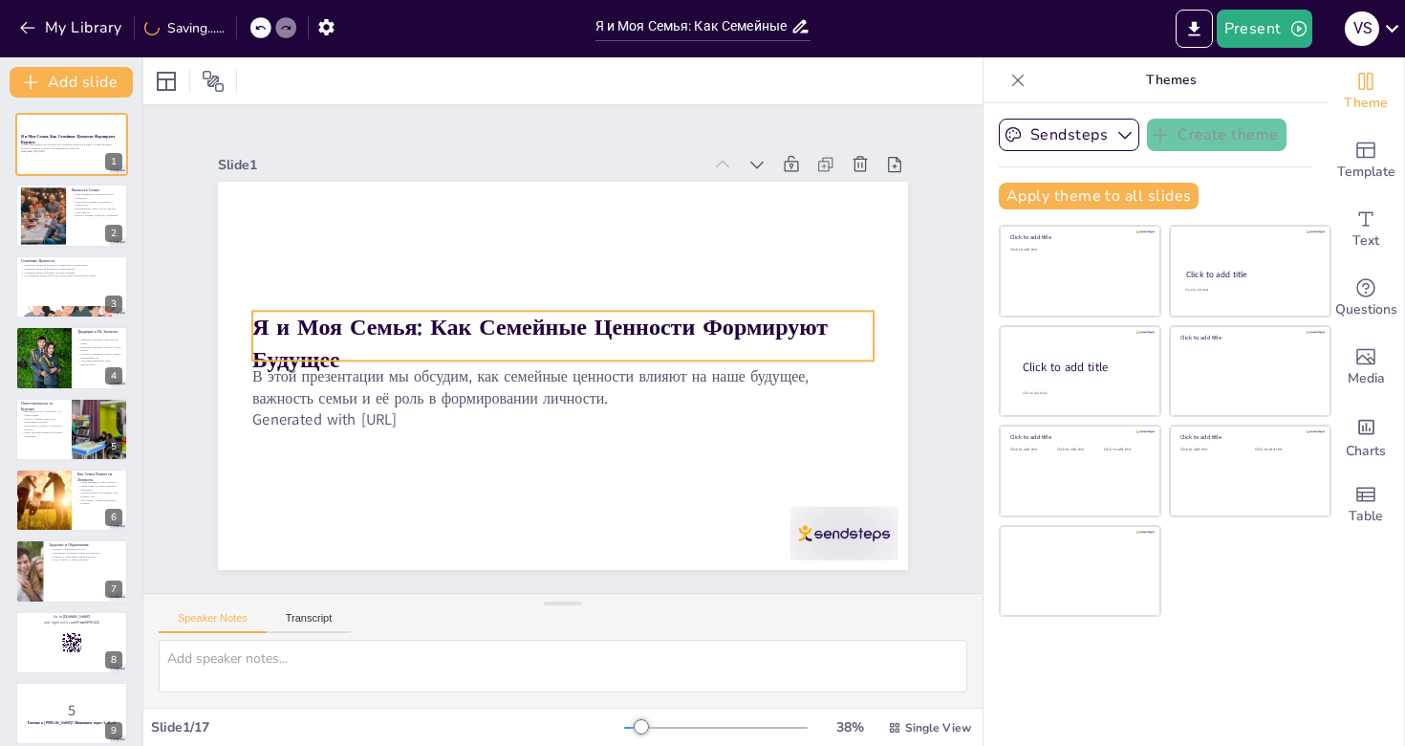
checkbox input "true"
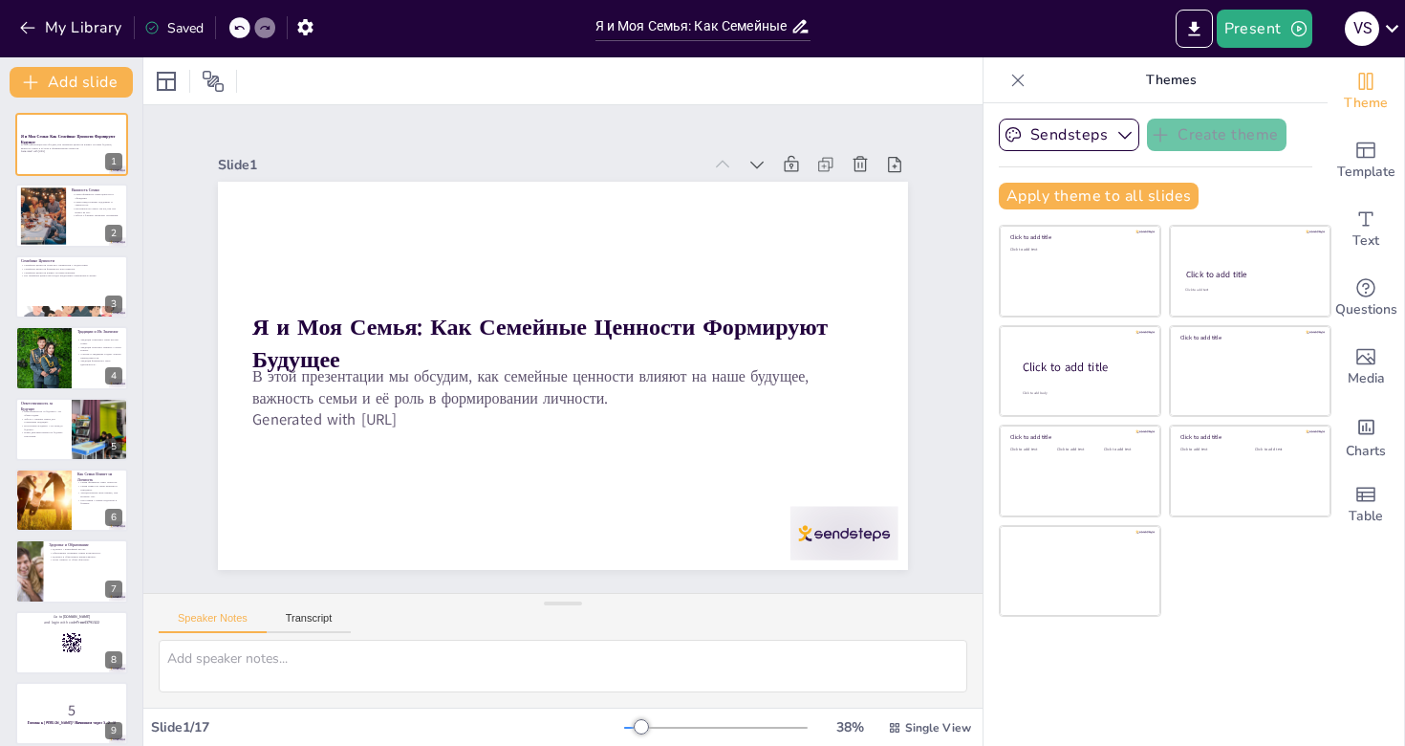
checkbox input "true"
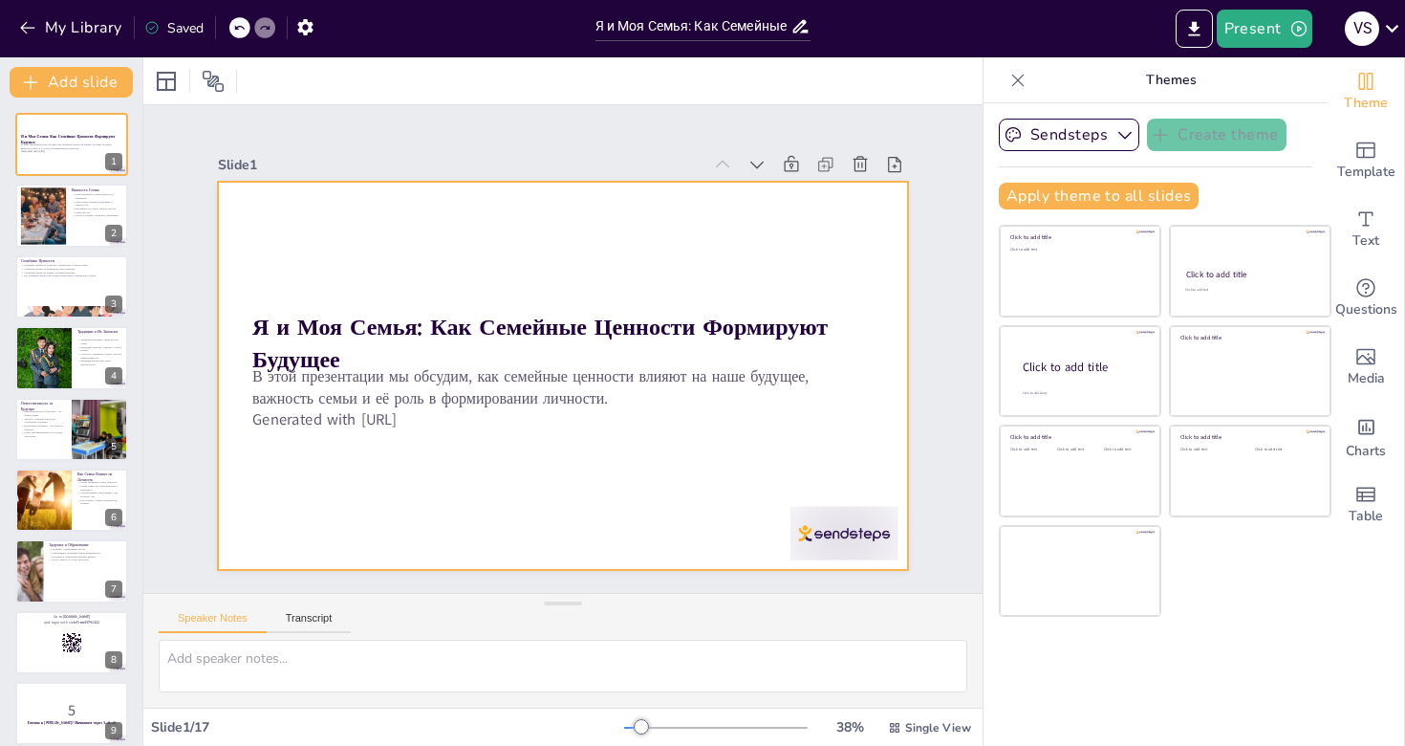
checkbox input "true"
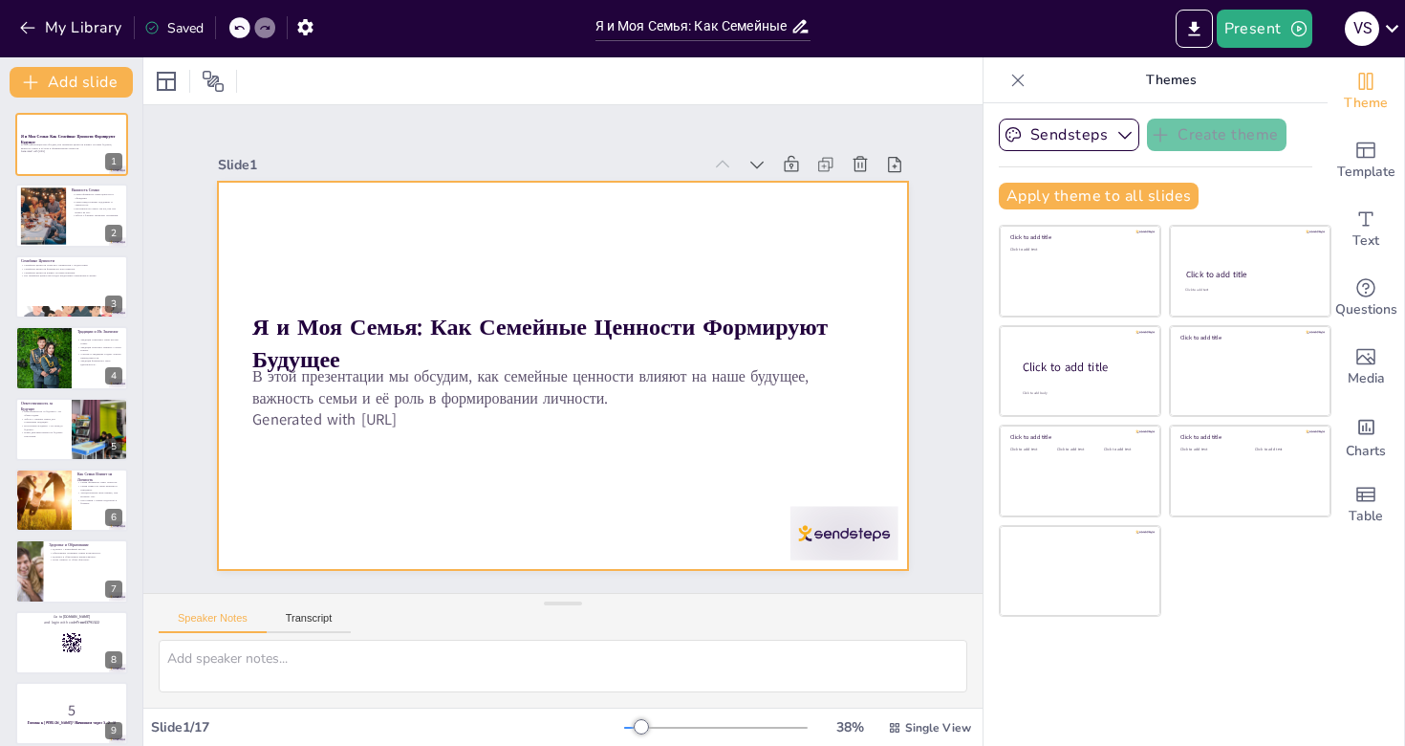
checkbox input "true"
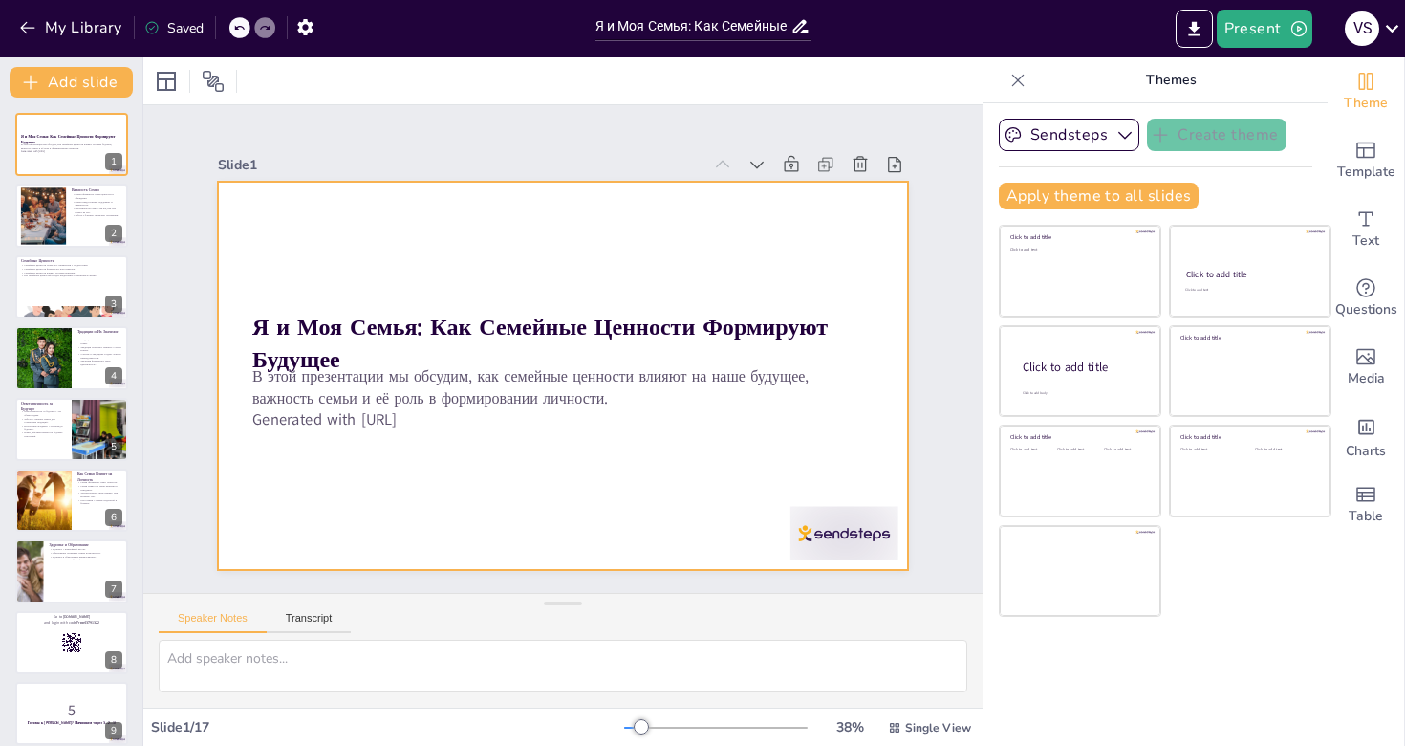
checkbox input "true"
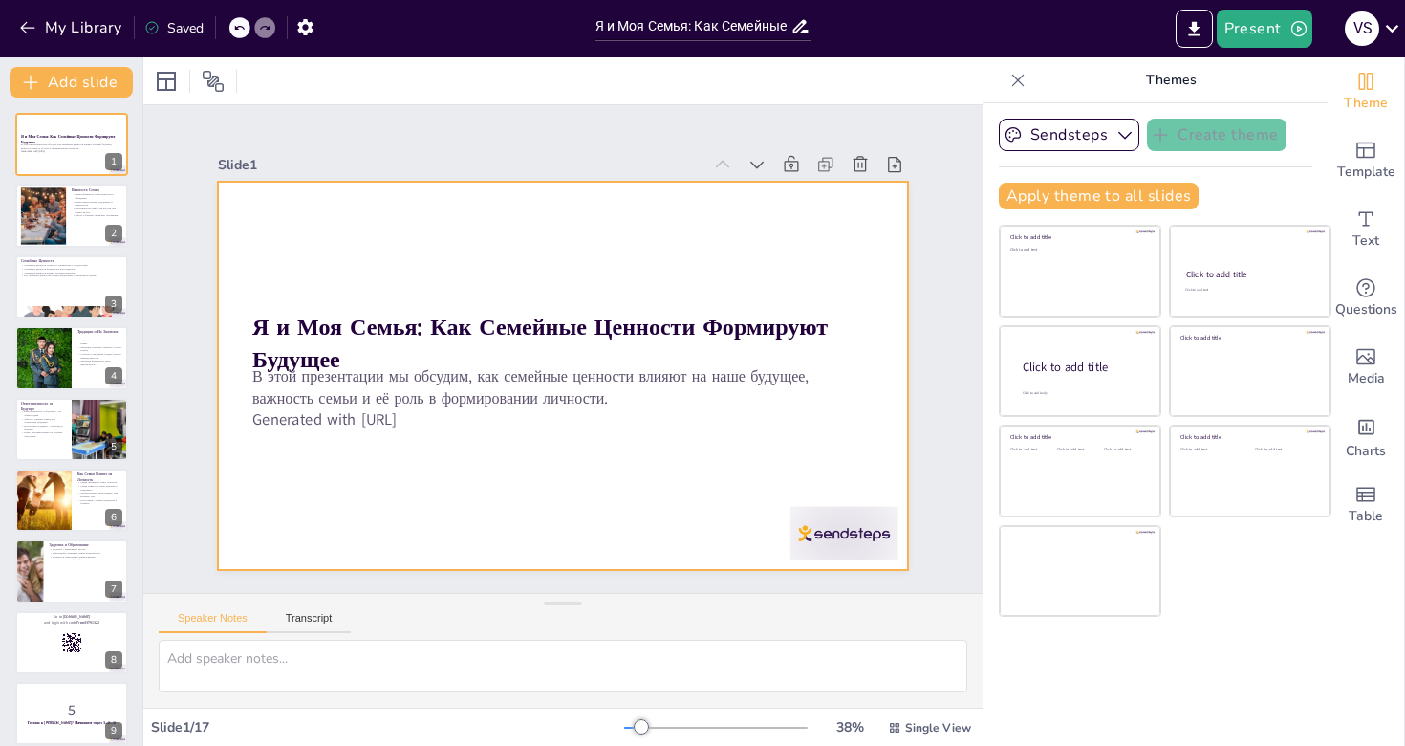
checkbox input "true"
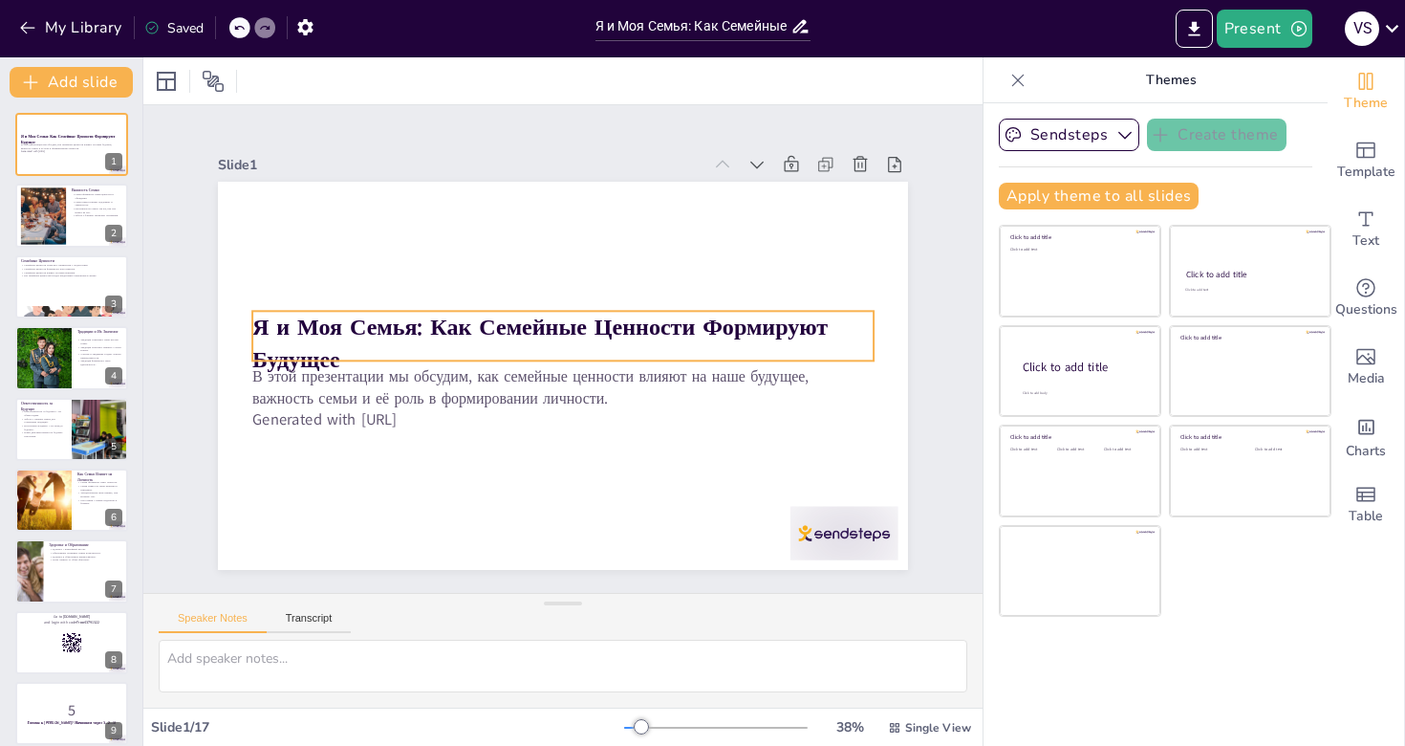
checkbox input "true"
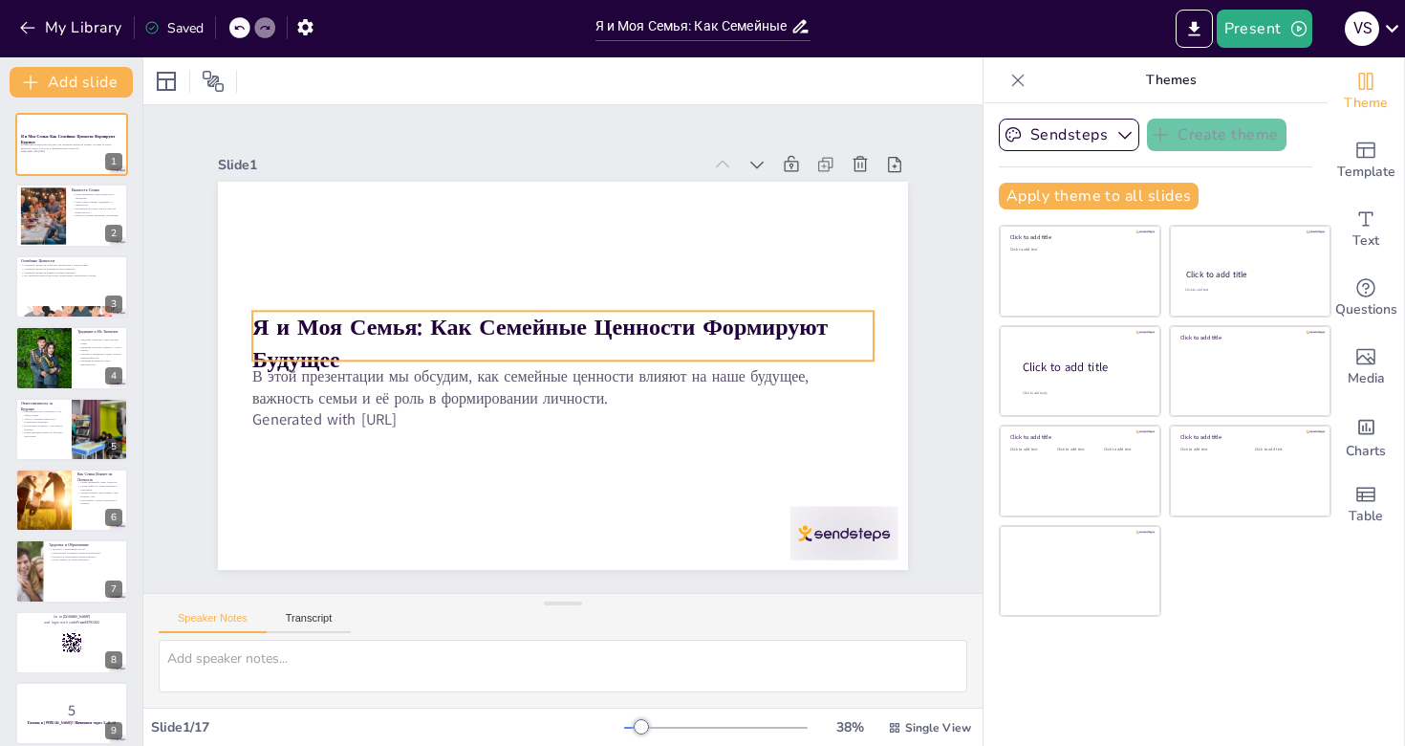
checkbox input "true"
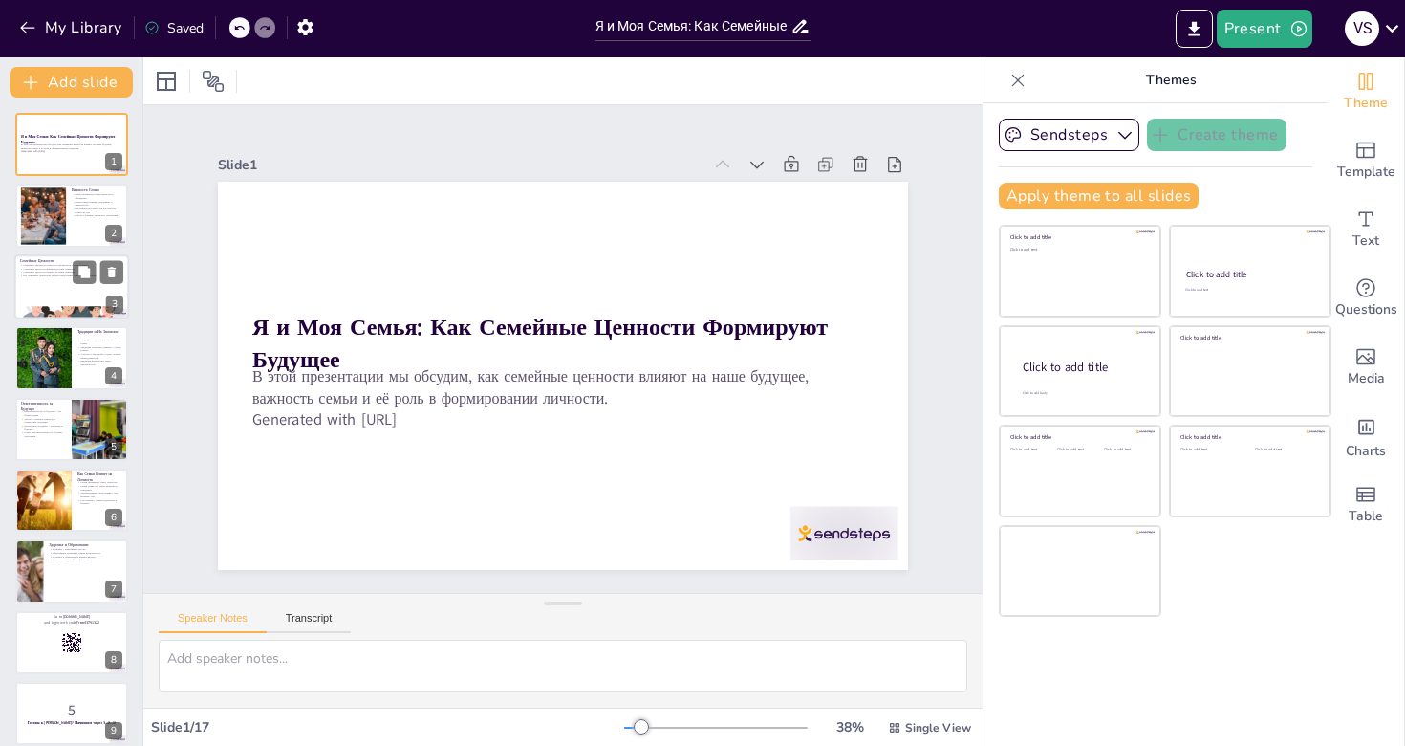
click at [97, 274] on div at bounding box center [98, 271] width 51 height 23
checkbox input "true"
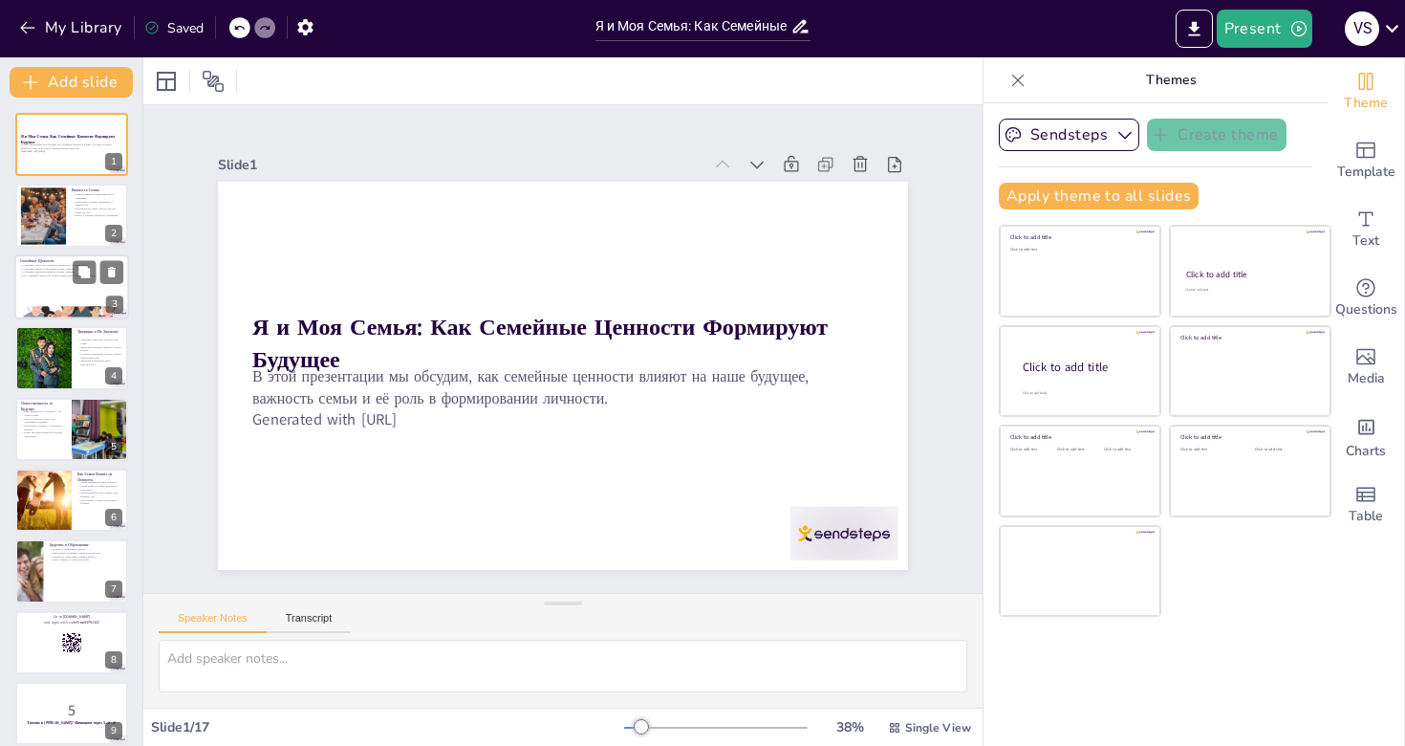
checkbox input "true"
type textarea "Loremips dolorsit, ametc adi elitse d eiusmodte, incididu utl etdoloremagn aliq…"
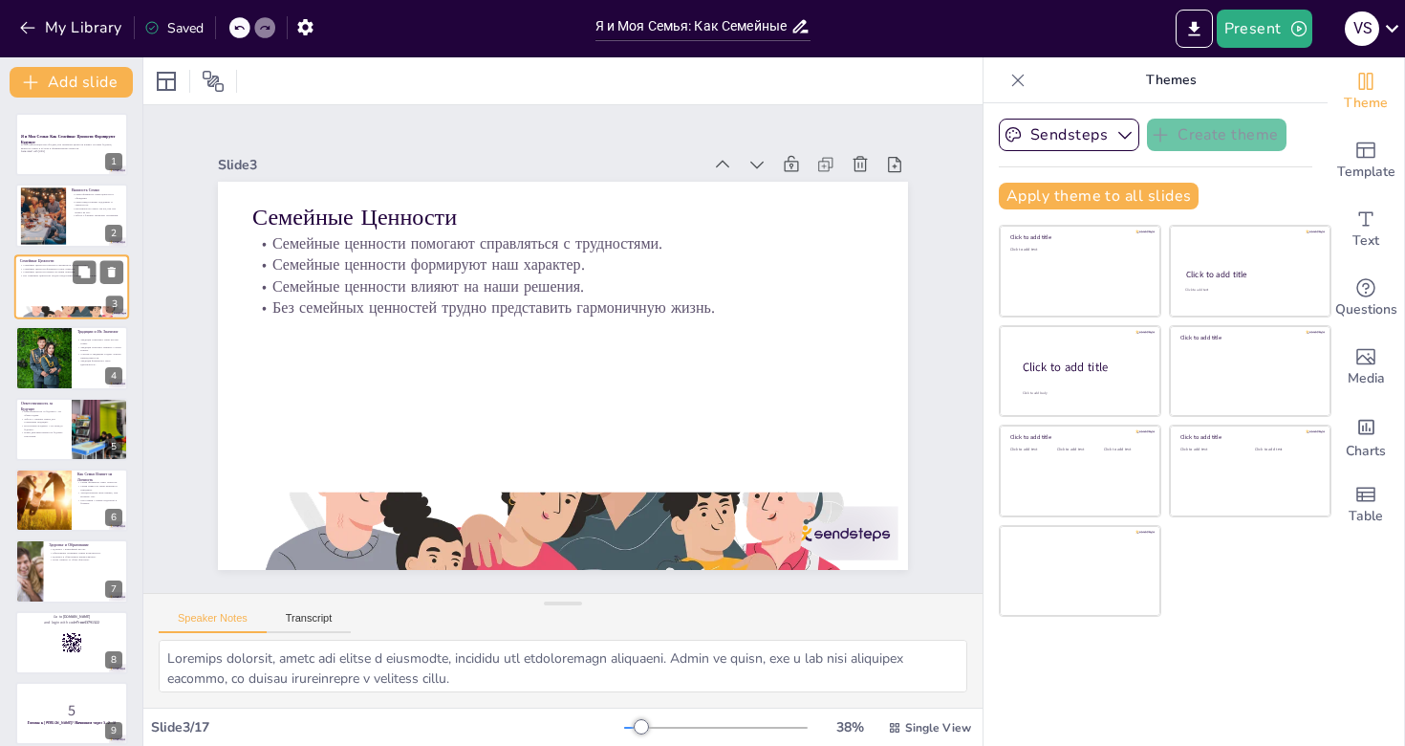
checkbox input "true"
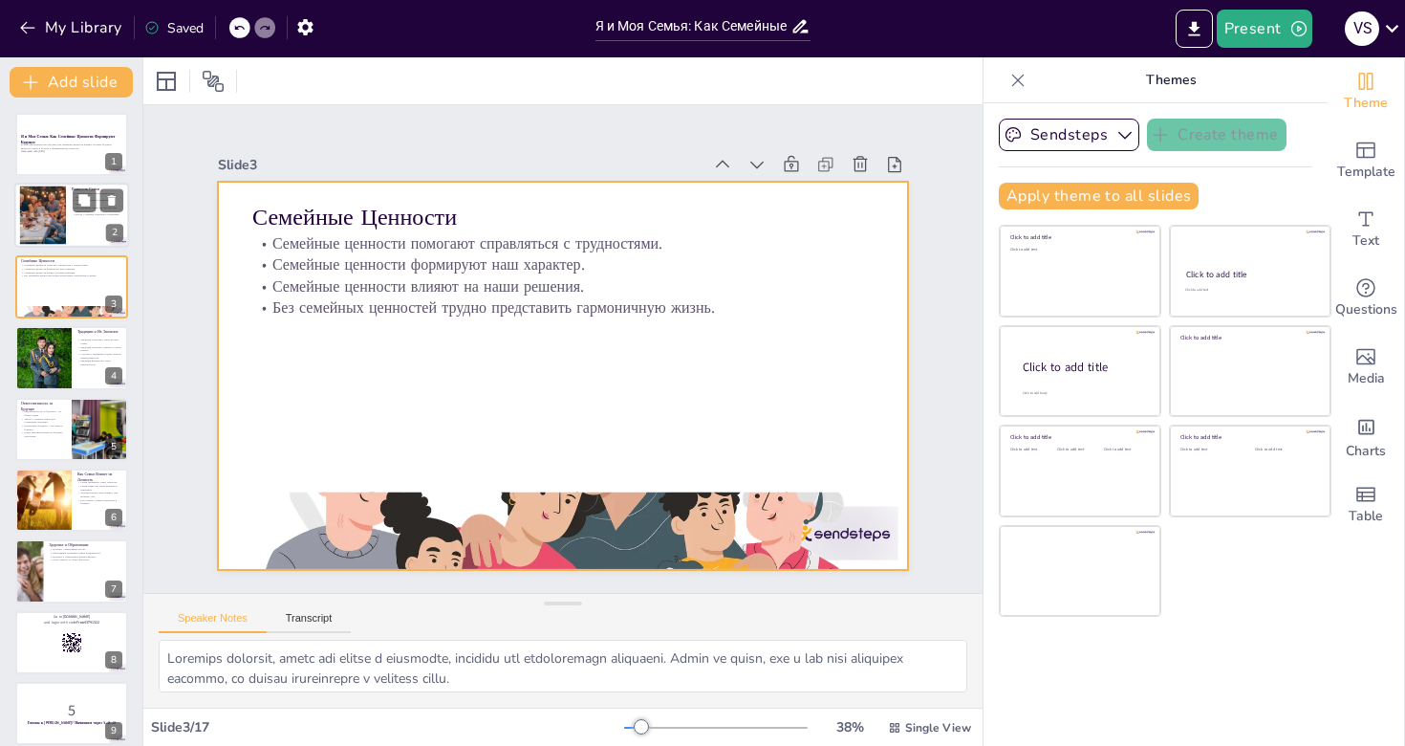
checkbox input "true"
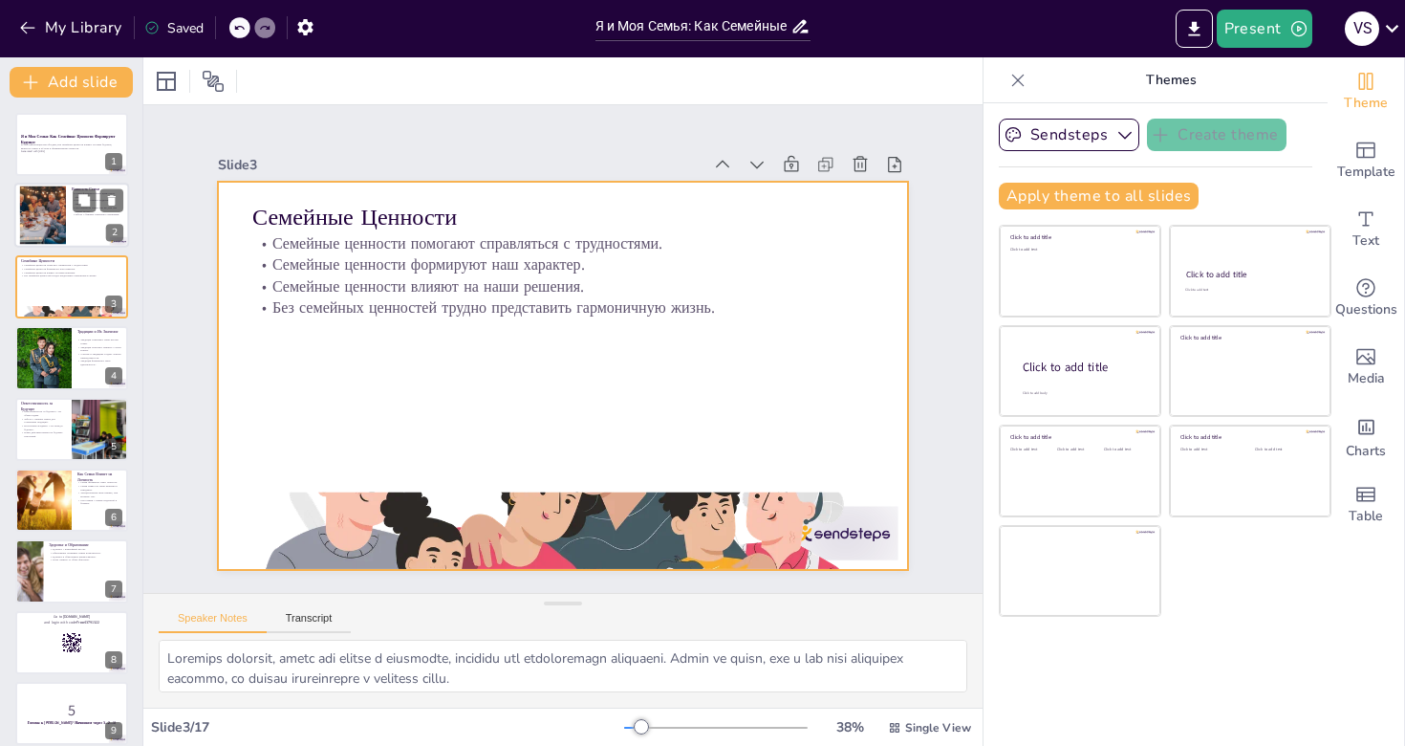
checkbox input "true"
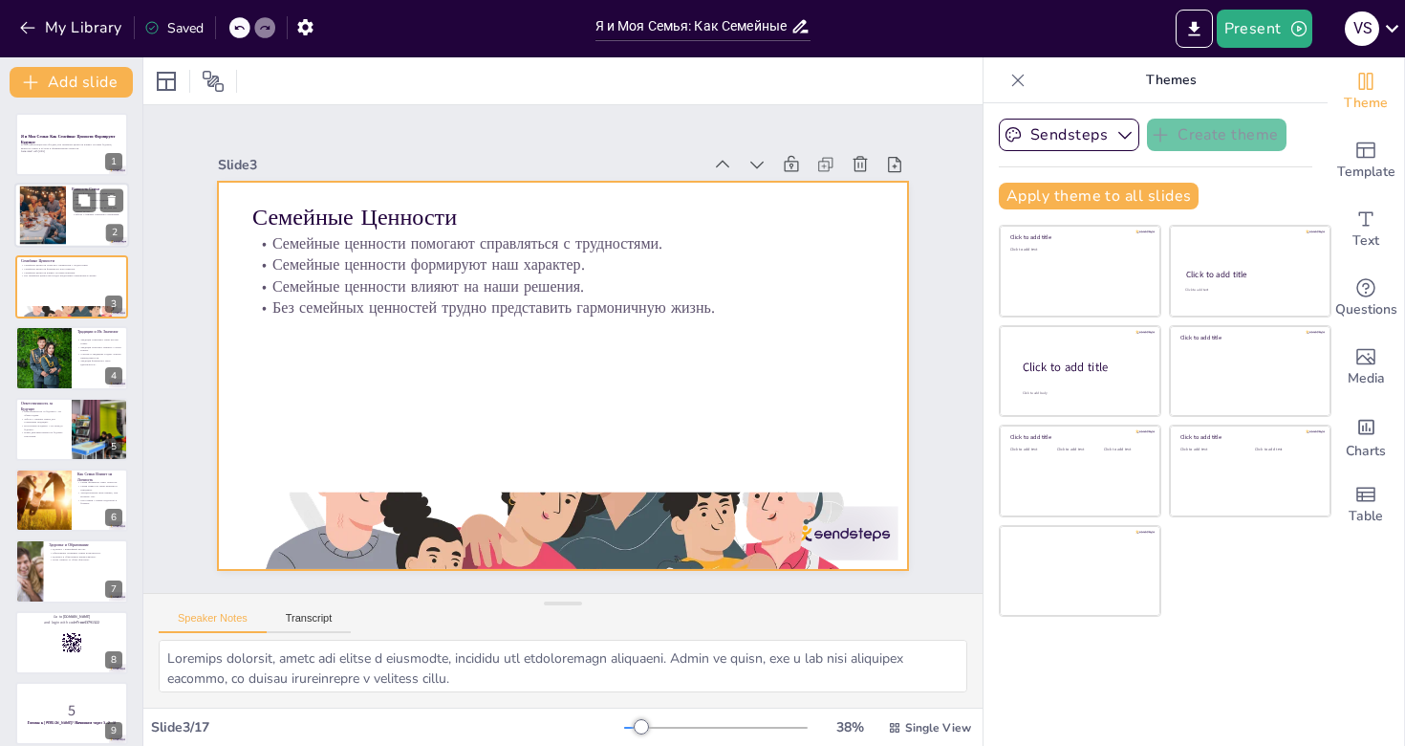
checkbox input "true"
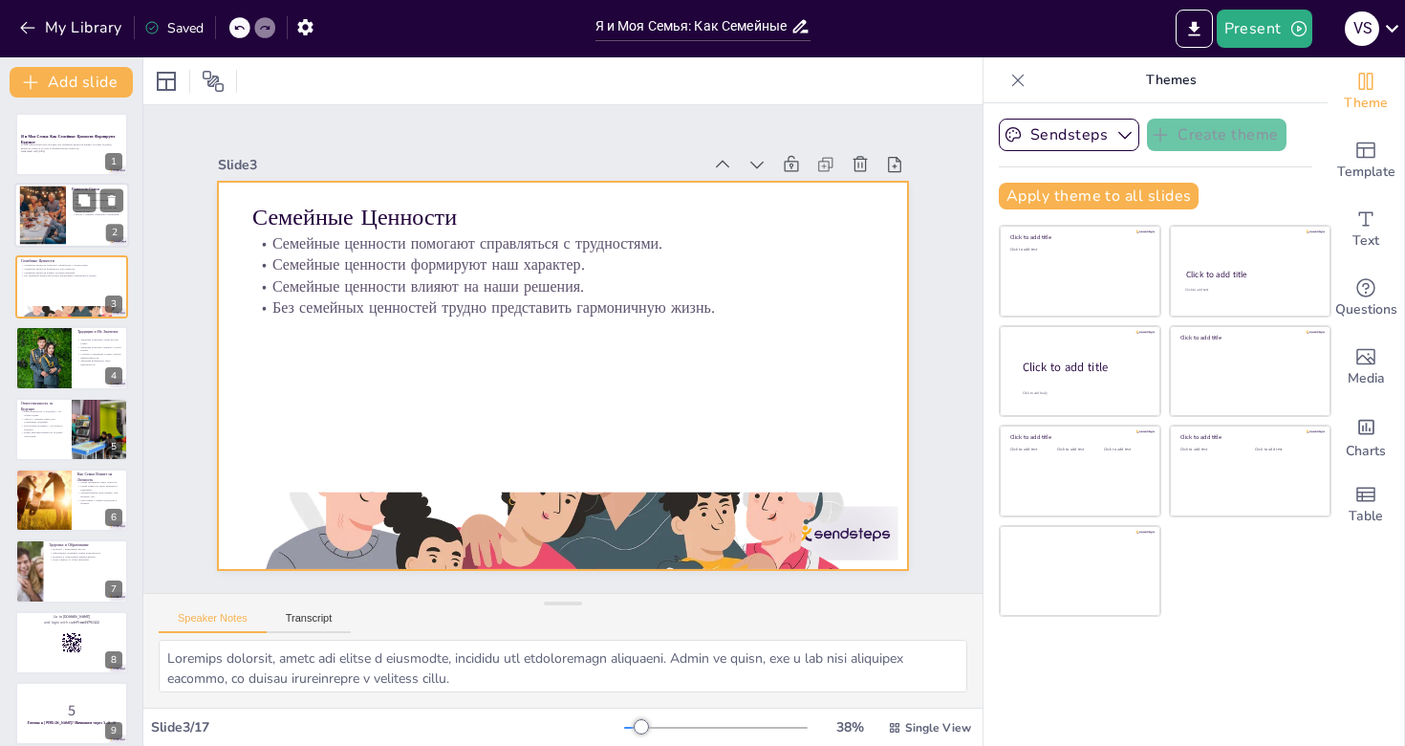
checkbox input "true"
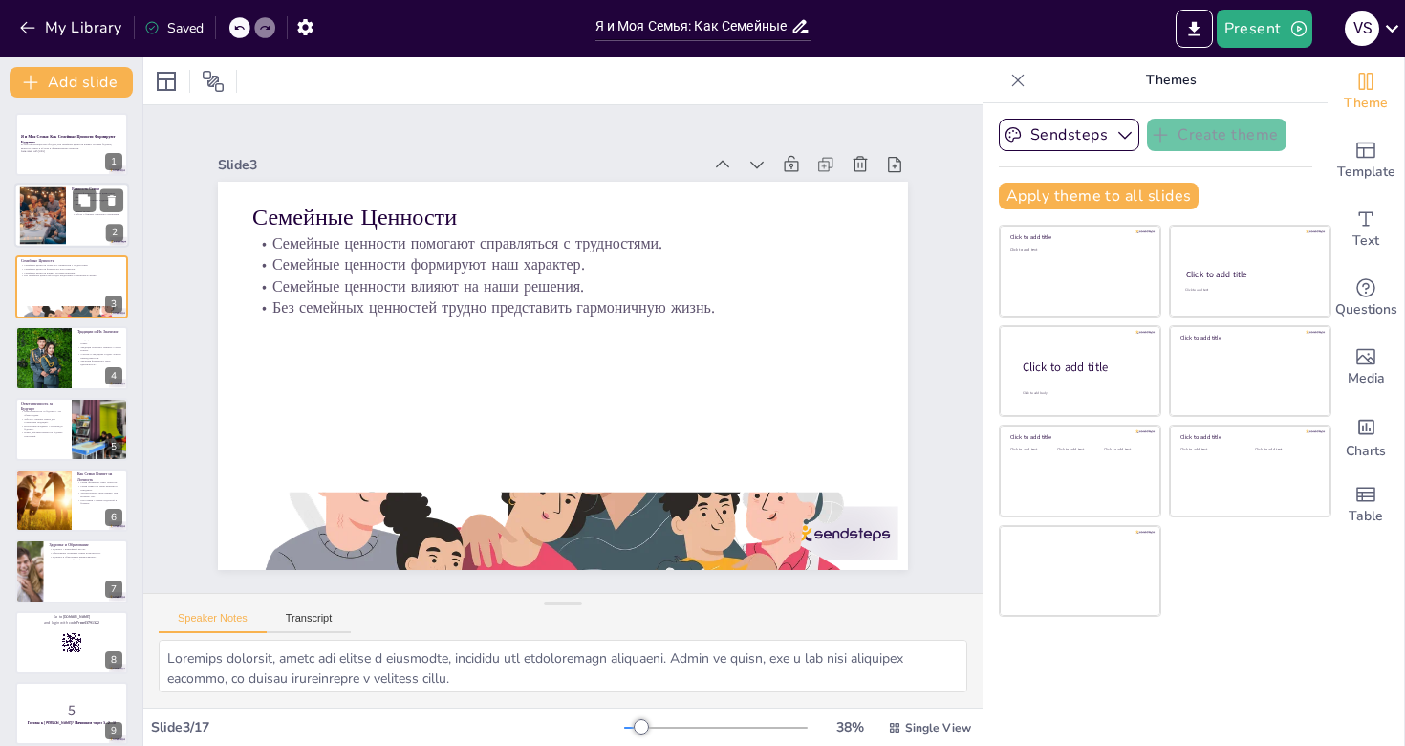
click at [85, 228] on div at bounding box center [71, 216] width 115 height 65
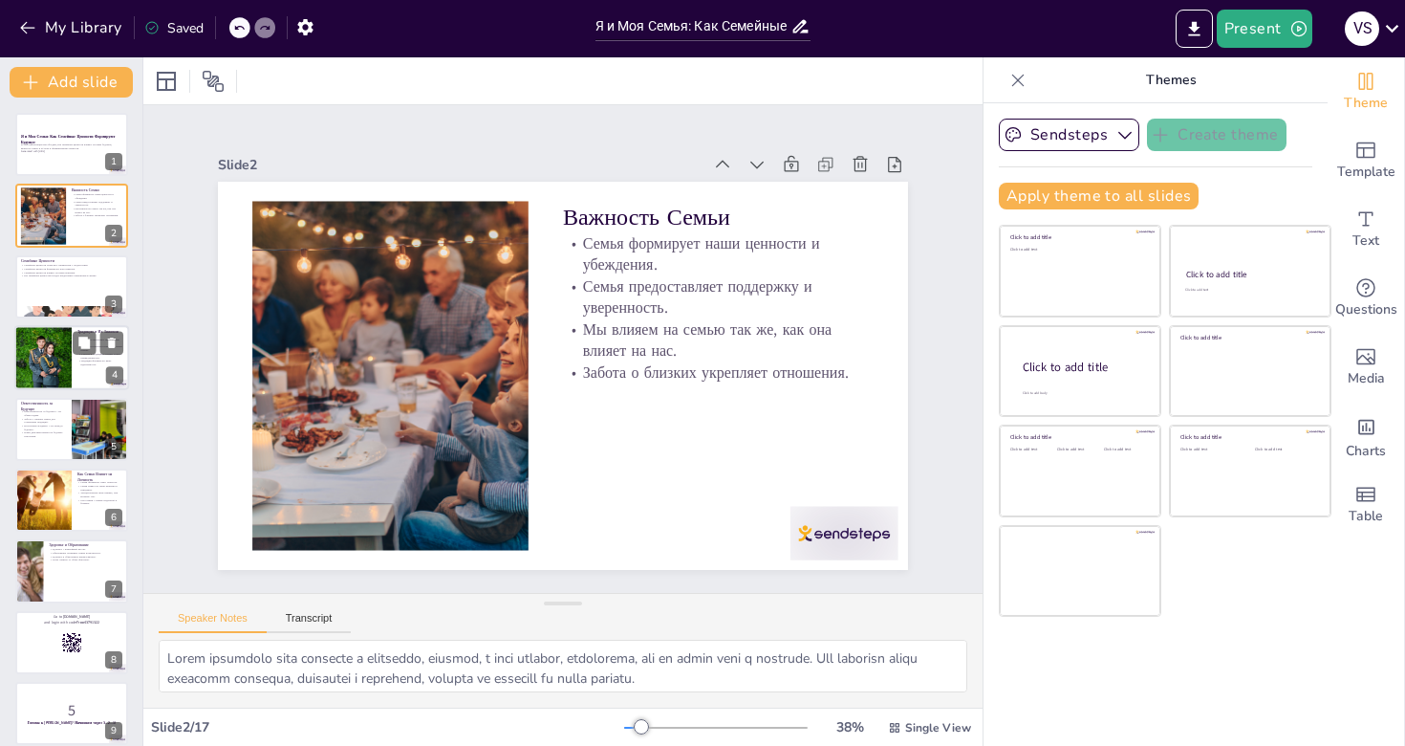
click at [90, 367] on div at bounding box center [71, 357] width 115 height 65
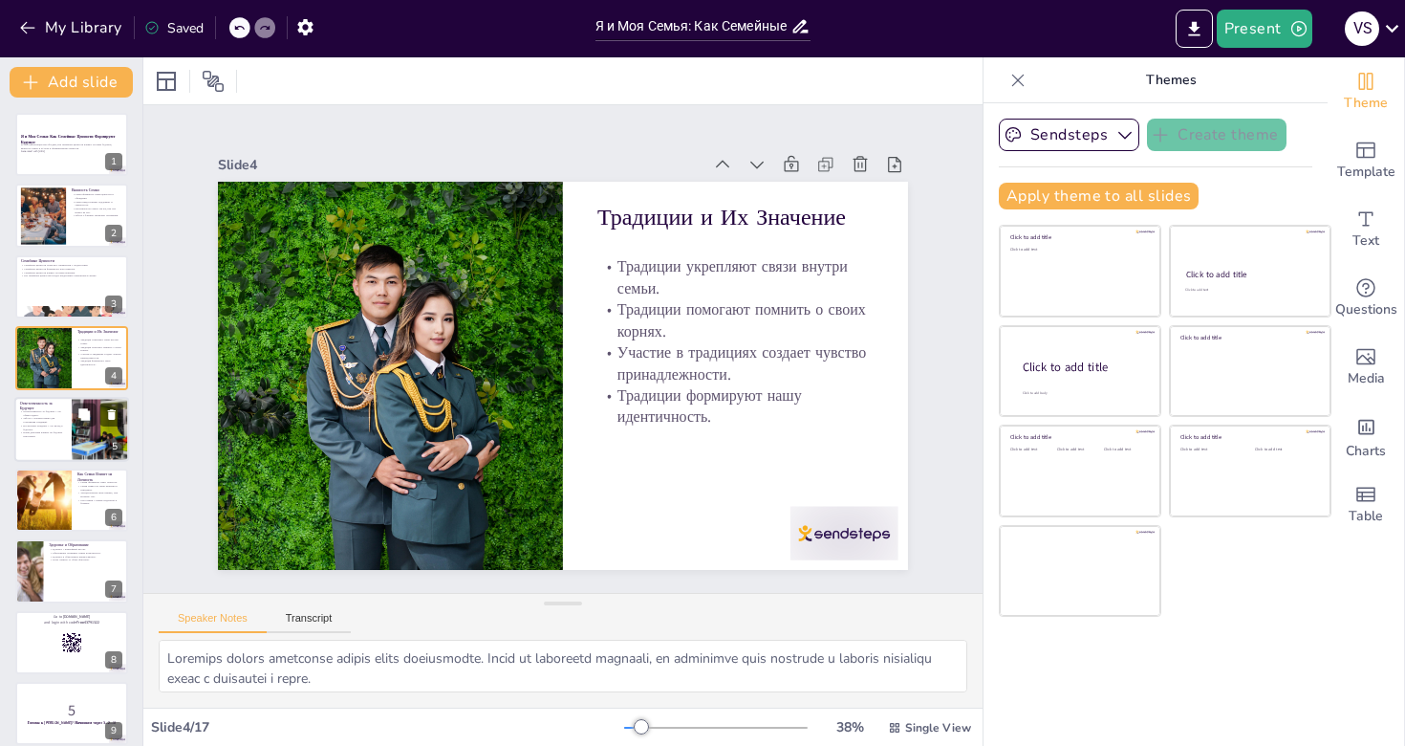
click at [55, 450] on div at bounding box center [71, 429] width 115 height 65
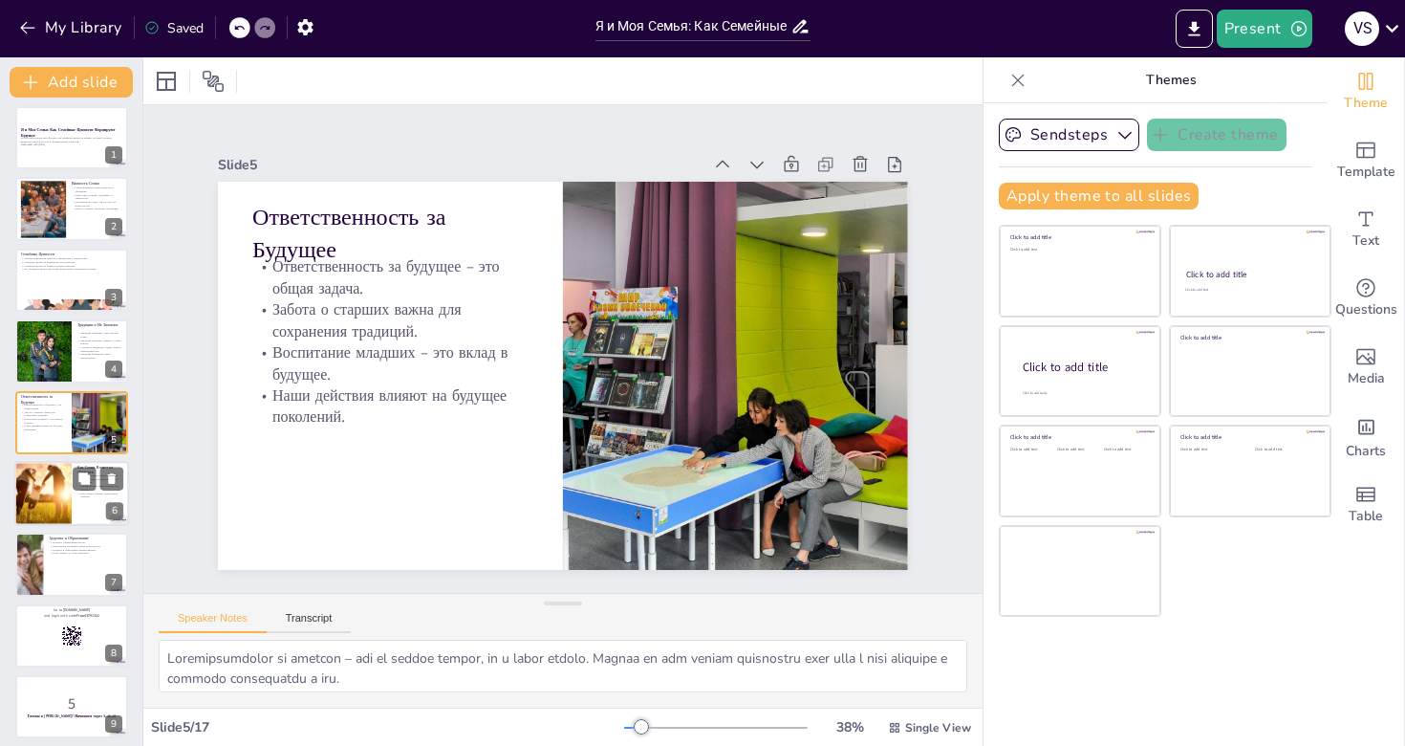
click at [80, 512] on div at bounding box center [71, 493] width 115 height 65
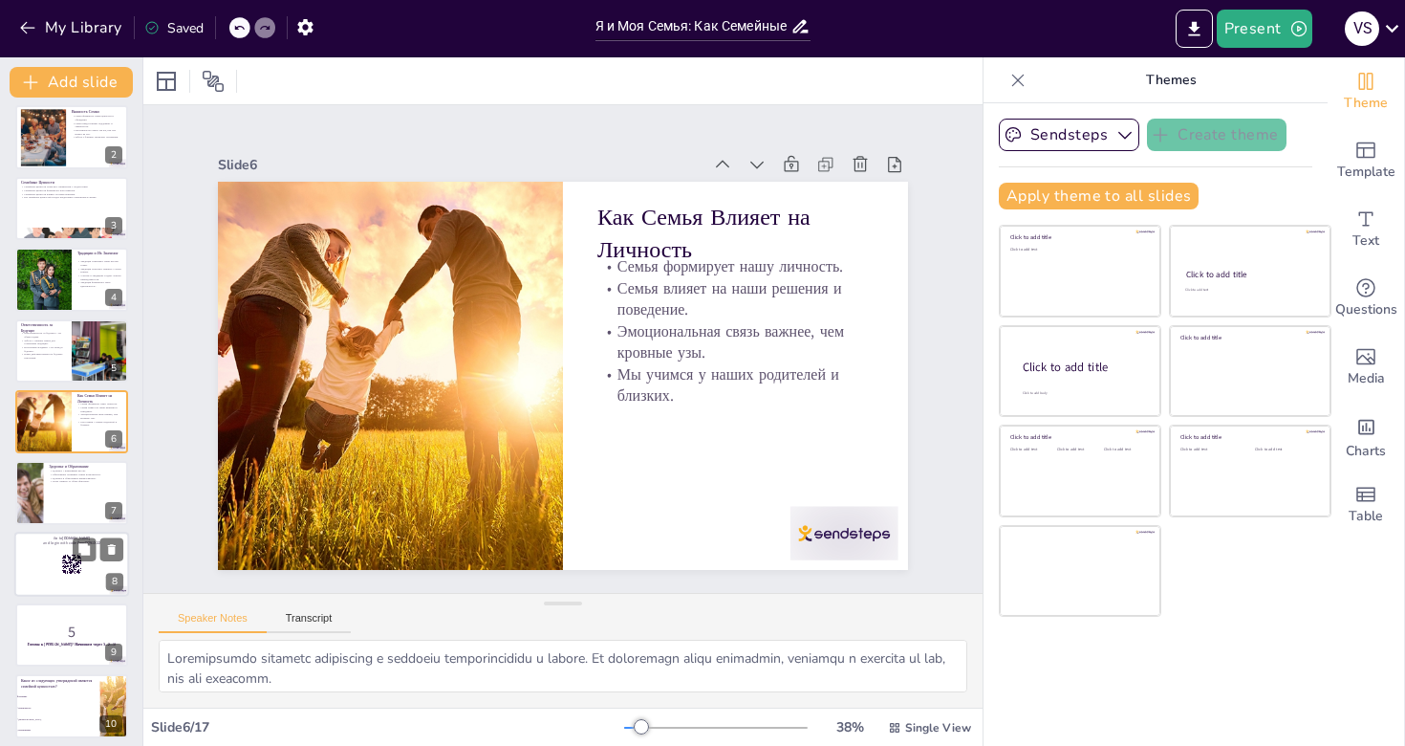
click at [79, 579] on div at bounding box center [71, 563] width 115 height 65
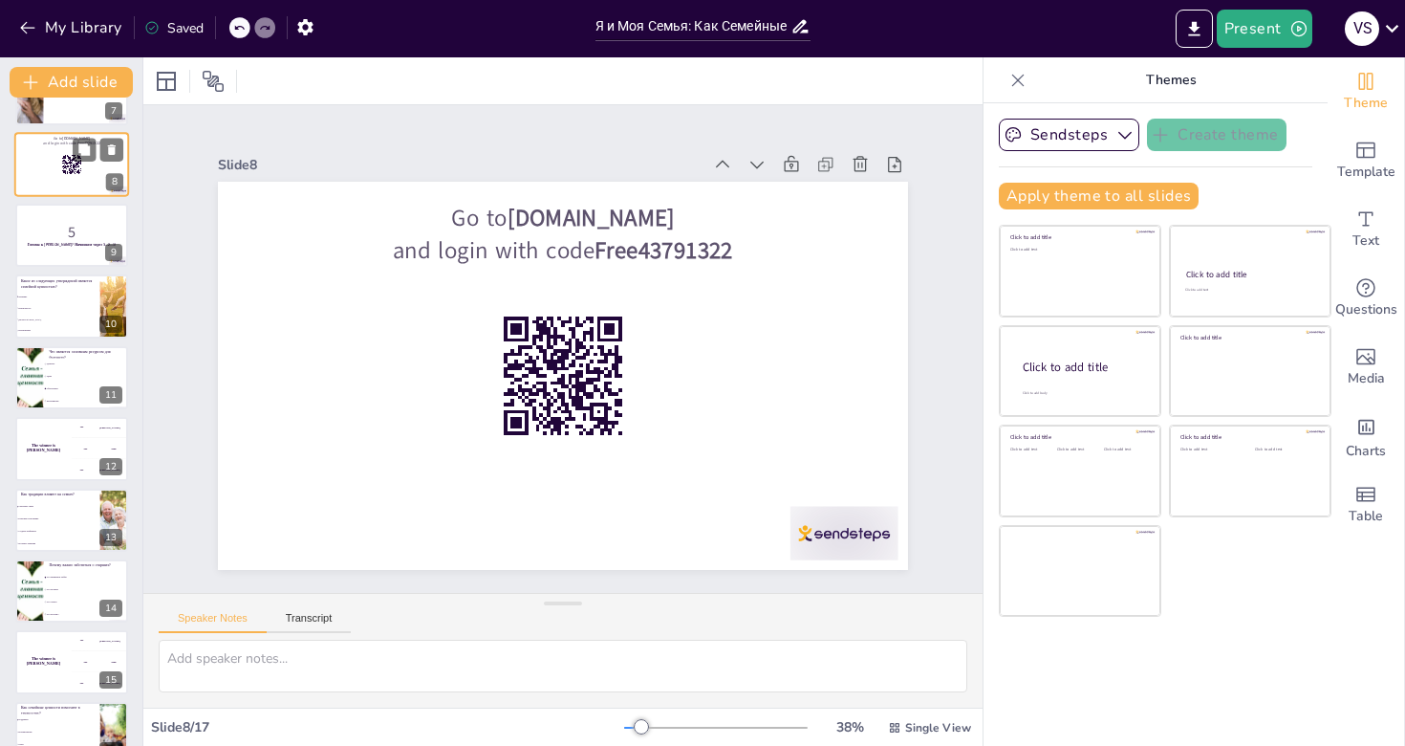
scroll to position [484, 0]
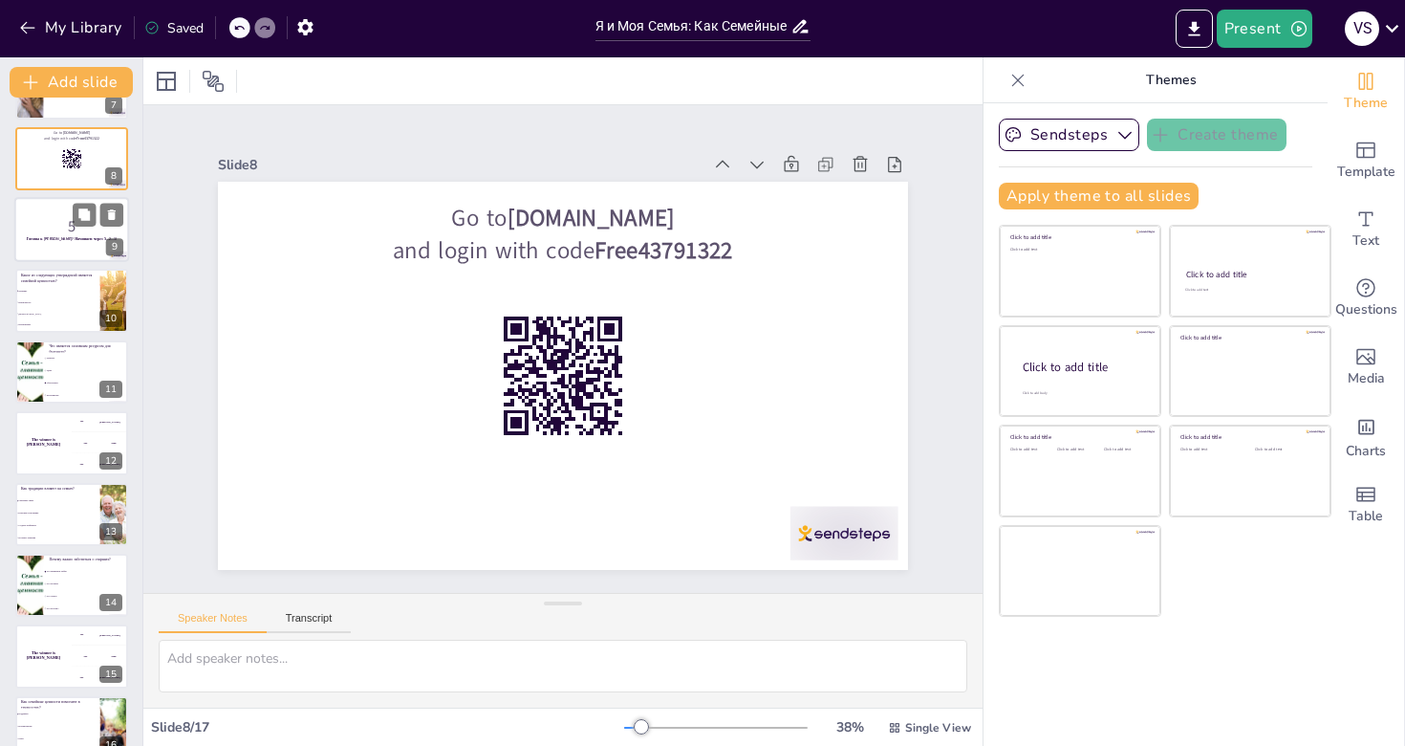
click at [56, 219] on p "5" at bounding box center [71, 226] width 103 height 21
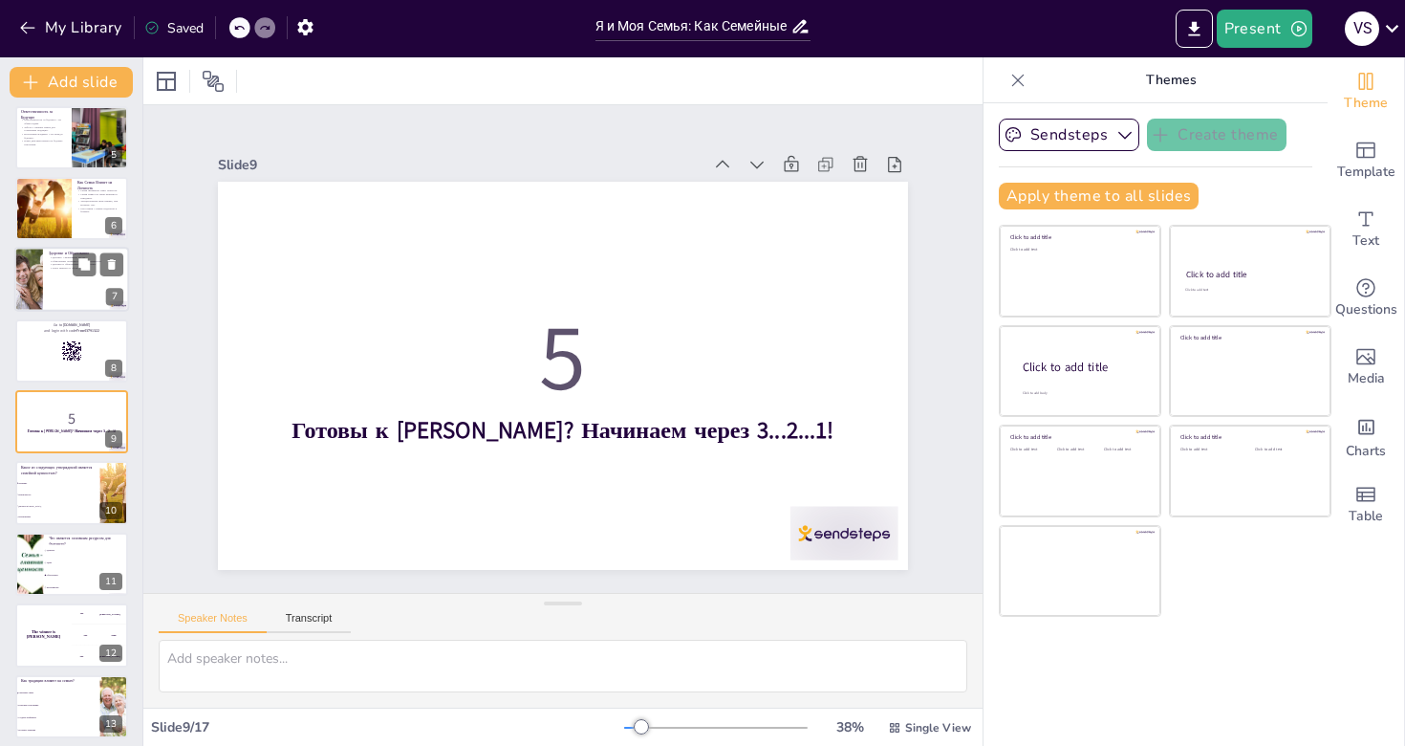
click at [62, 270] on p "Успех зависит от обоих факторов." at bounding box center [86, 269] width 75 height 4
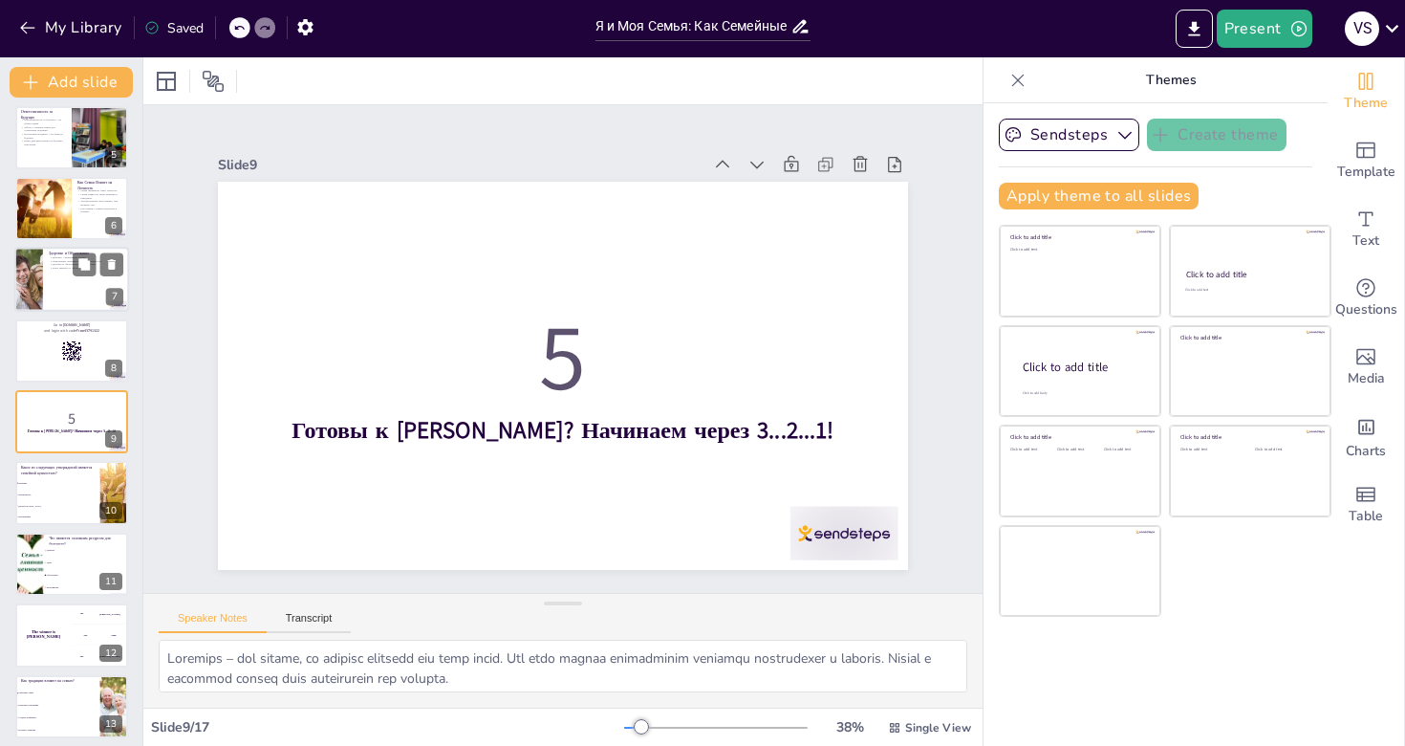
scroll to position [149, 0]
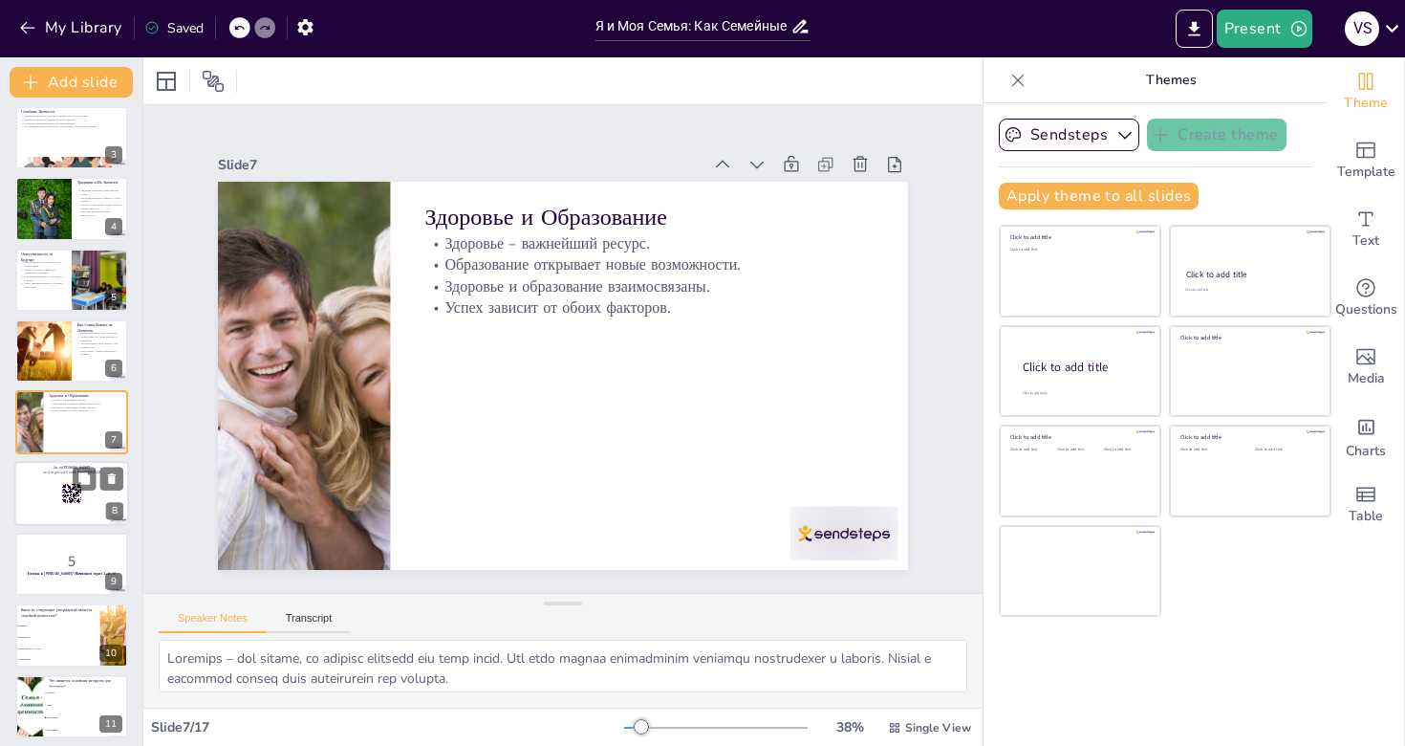
click at [74, 495] on rect at bounding box center [71, 493] width 21 height 21
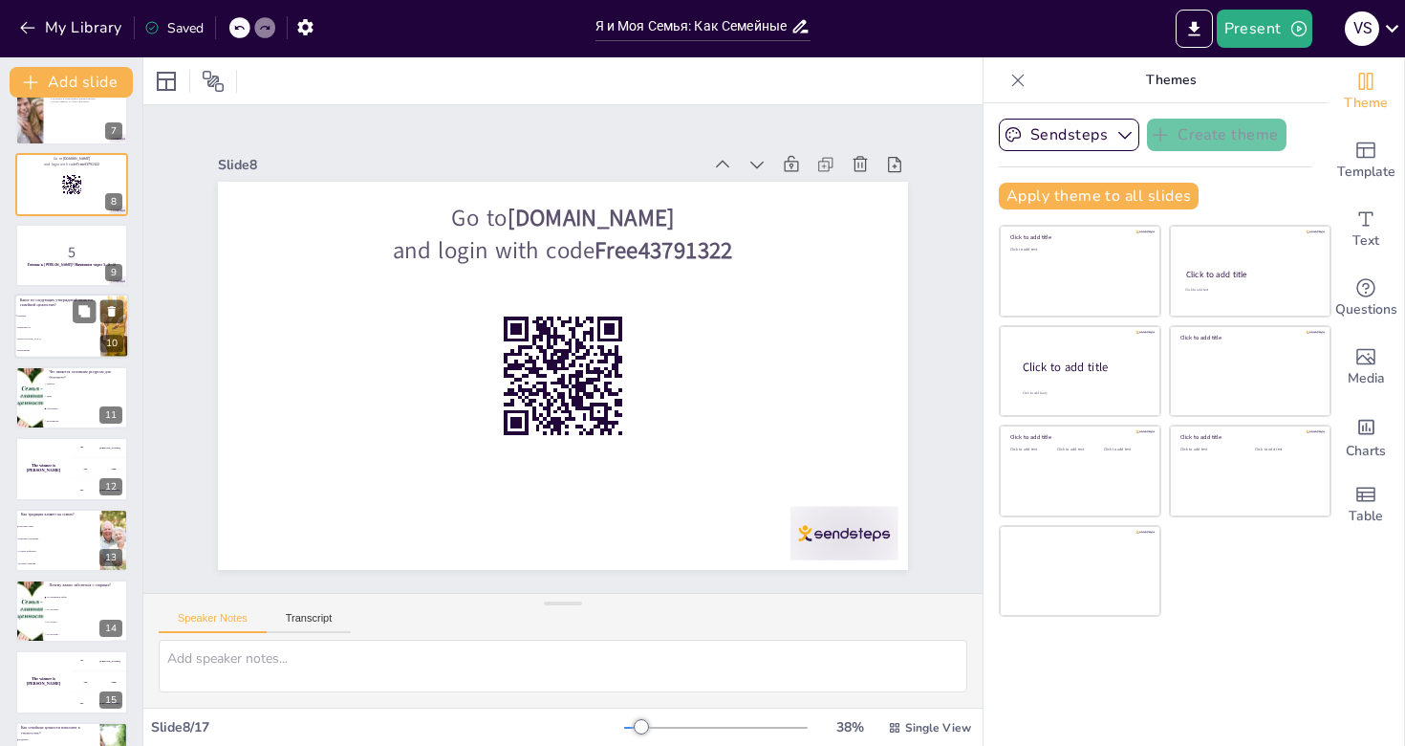
scroll to position [583, 0]
